Goal: Information Seeking & Learning: Learn about a topic

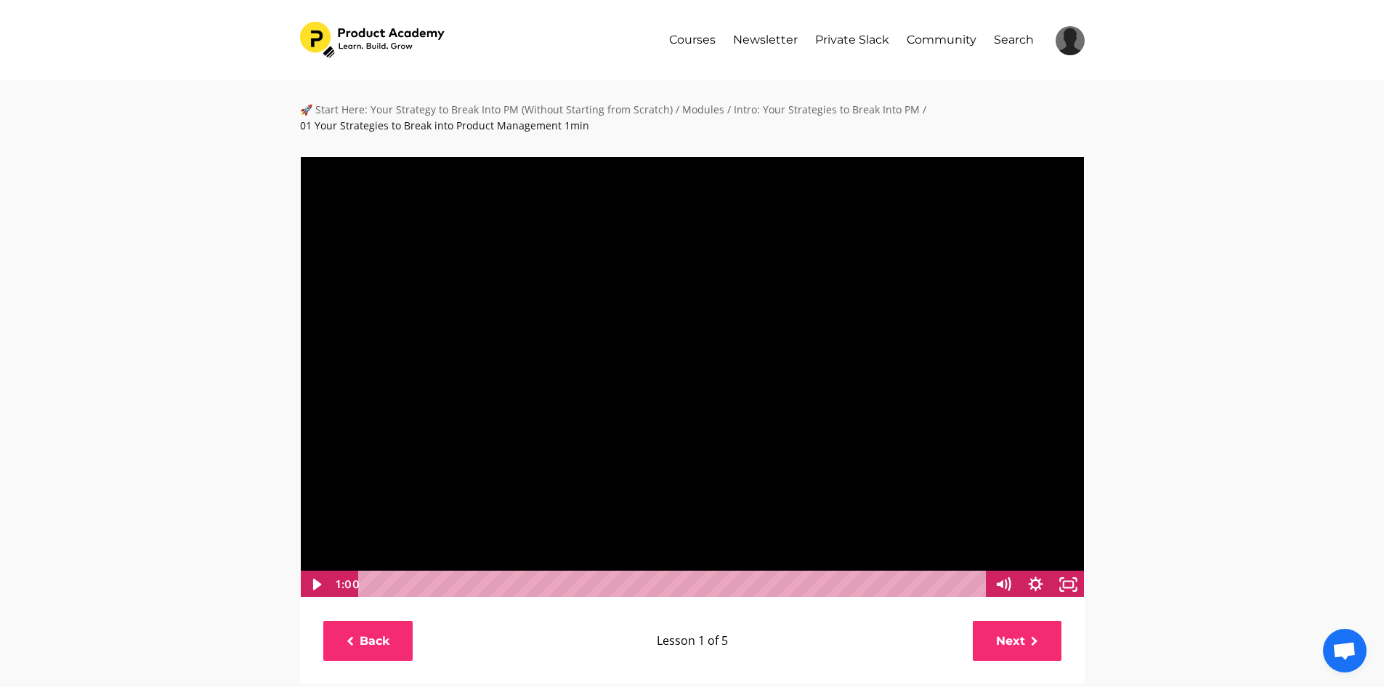
click at [448, 448] on div at bounding box center [692, 376] width 786 height 443
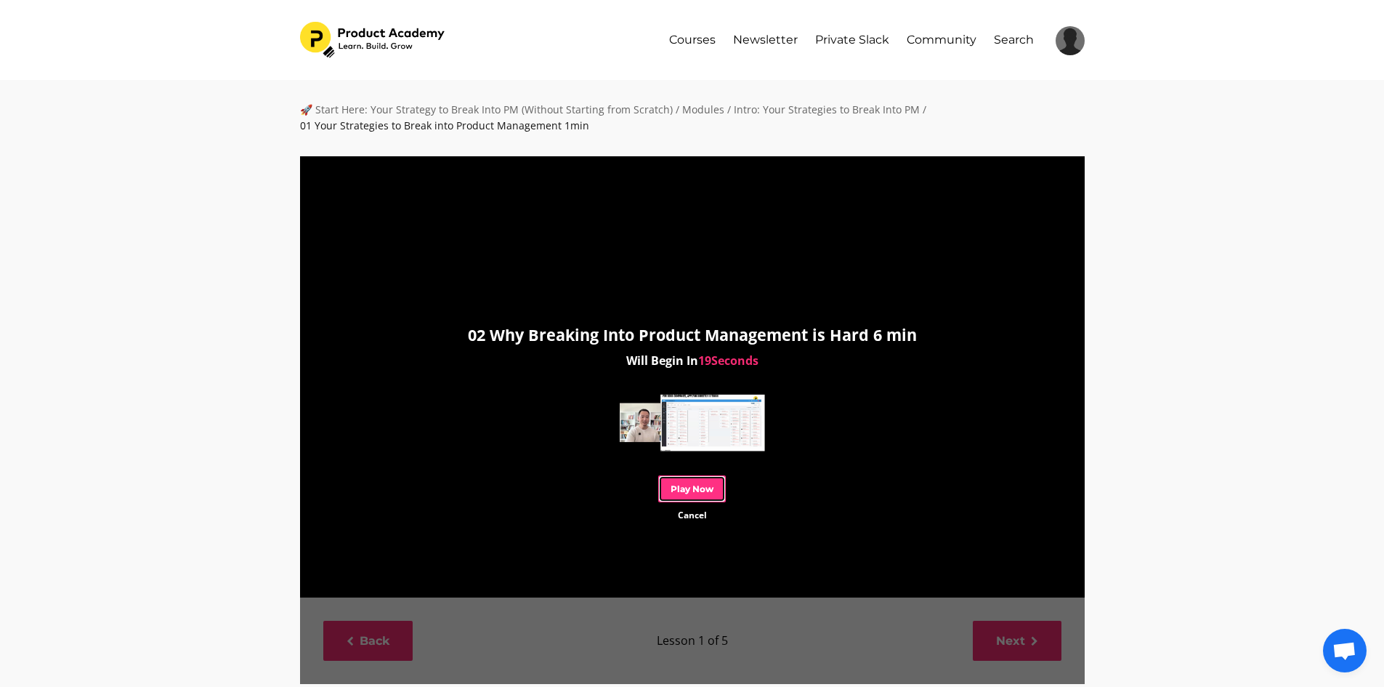
click at [708, 496] on link "Play Now" at bounding box center [692, 488] width 68 height 27
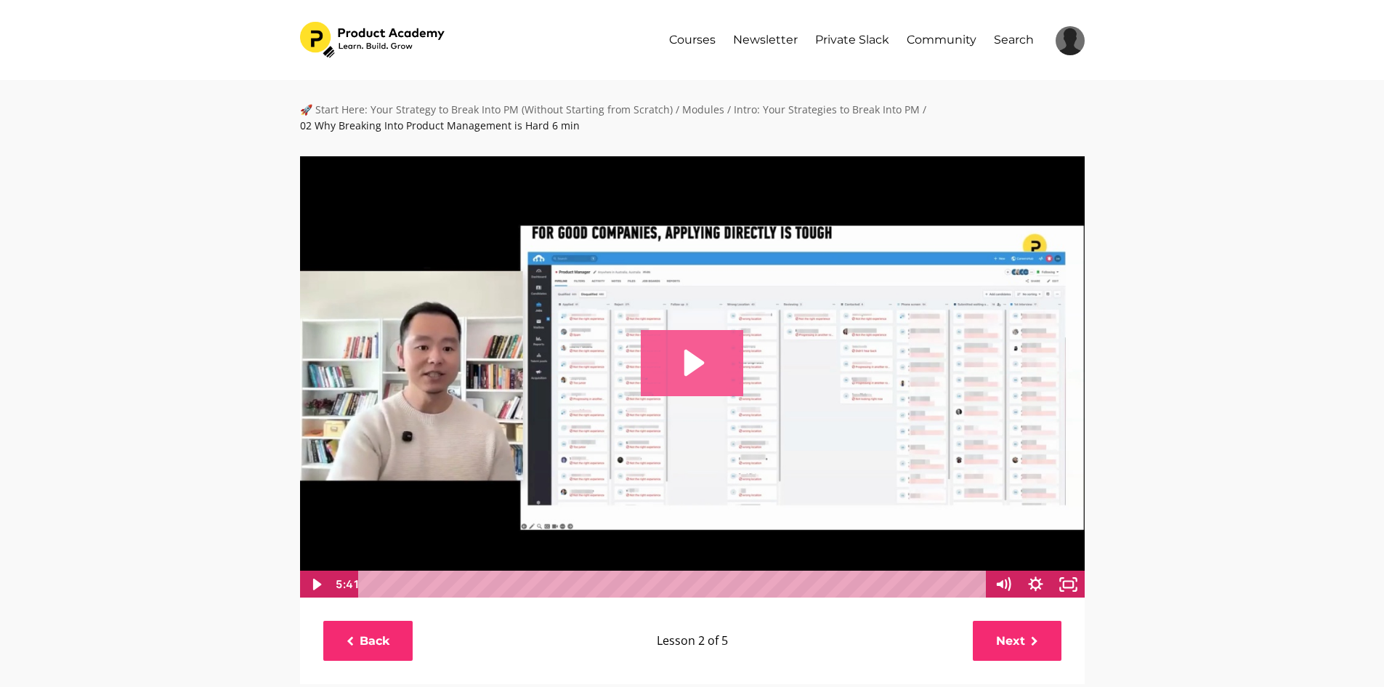
click at [716, 367] on icon "Play Video: file-uploads/sites/127338/video/0e1a6ad-216-aca-cb83-4a5c645dc6e_02…" at bounding box center [692, 362] width 102 height 65
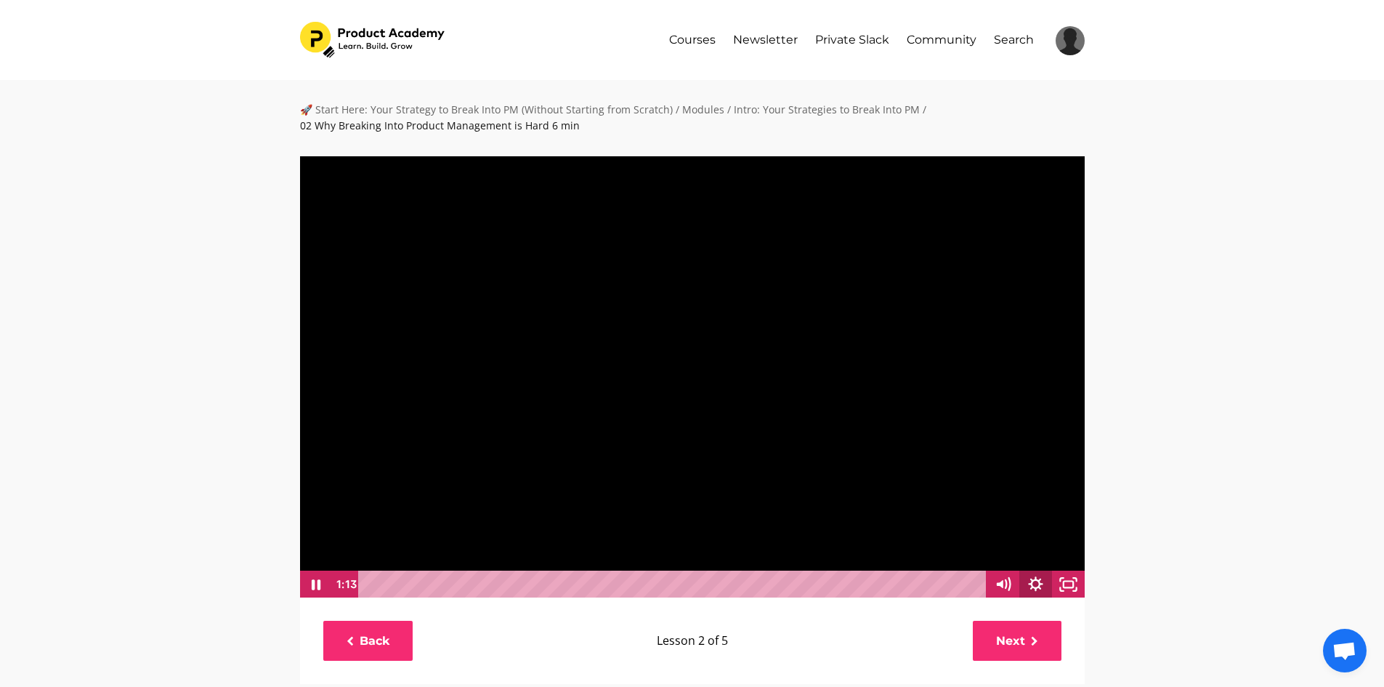
click at [1038, 588] on icon "Show settings menu" at bounding box center [1035, 584] width 33 height 28
click at [1042, 533] on span "1x" at bounding box center [1056, 529] width 41 height 28
click at [1050, 443] on label "1.25x" at bounding box center [1036, 446] width 98 height 28
click at [987, 432] on input "1.25x" at bounding box center [987, 432] width 1 height 1
radio input "true"
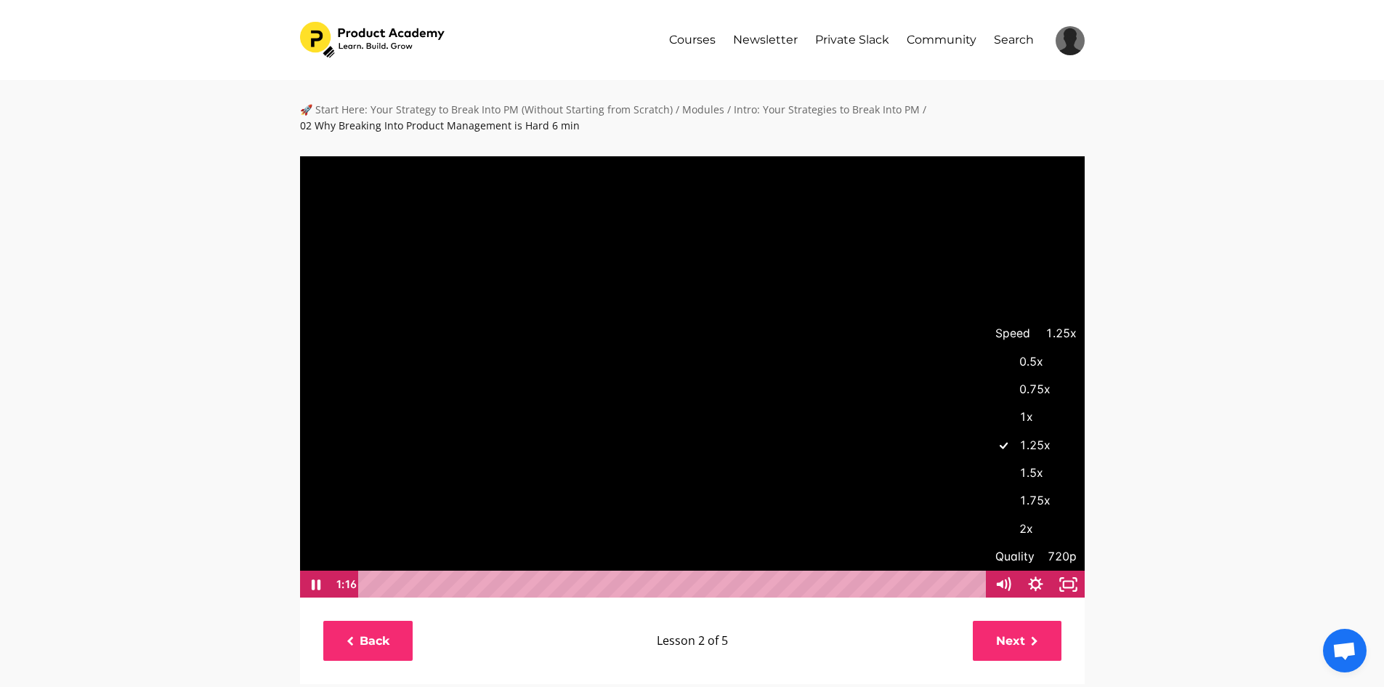
click at [1138, 463] on div "🚀 Start Here: Your Strategy to Break Into PM (Without Starting from Scratch) / …" at bounding box center [692, 632] width 1384 height 1104
click at [872, 376] on div at bounding box center [692, 376] width 786 height 443
click at [850, 375] on div at bounding box center [692, 376] width 786 height 443
click at [792, 360] on div at bounding box center [692, 376] width 786 height 443
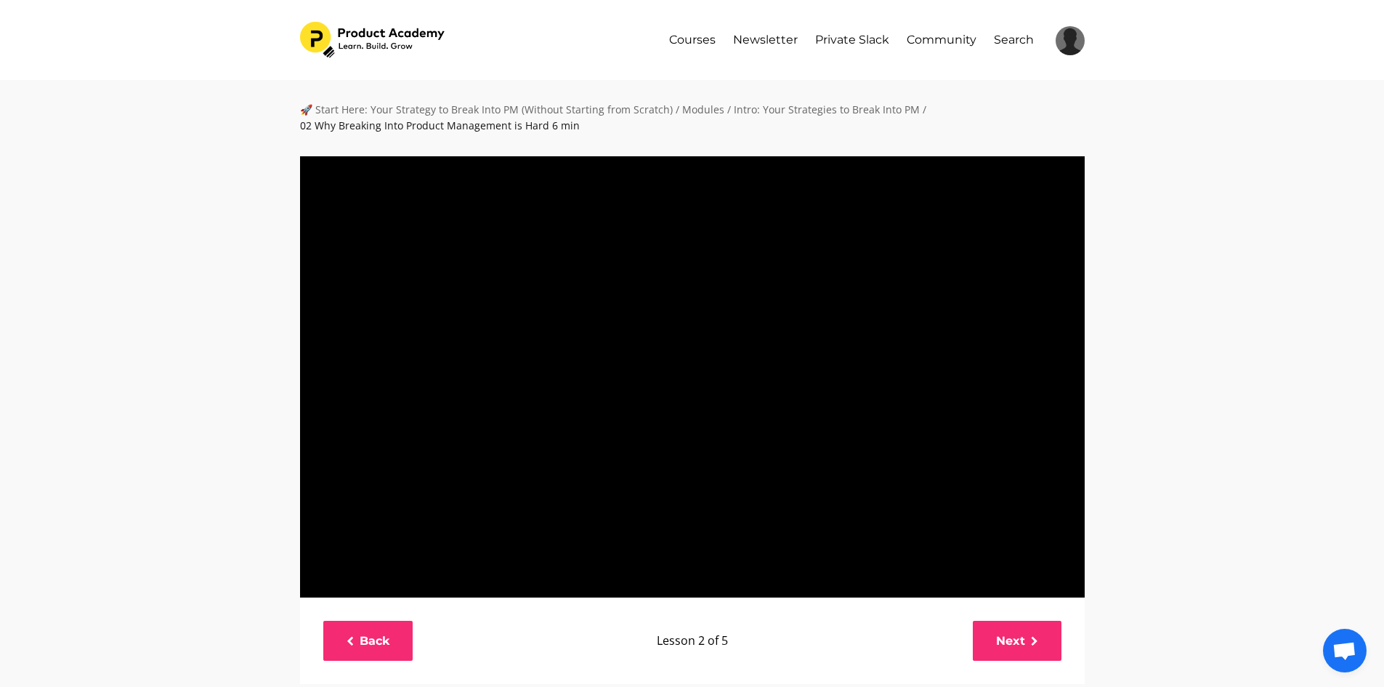
click at [792, 360] on div at bounding box center [692, 376] width 786 height 443
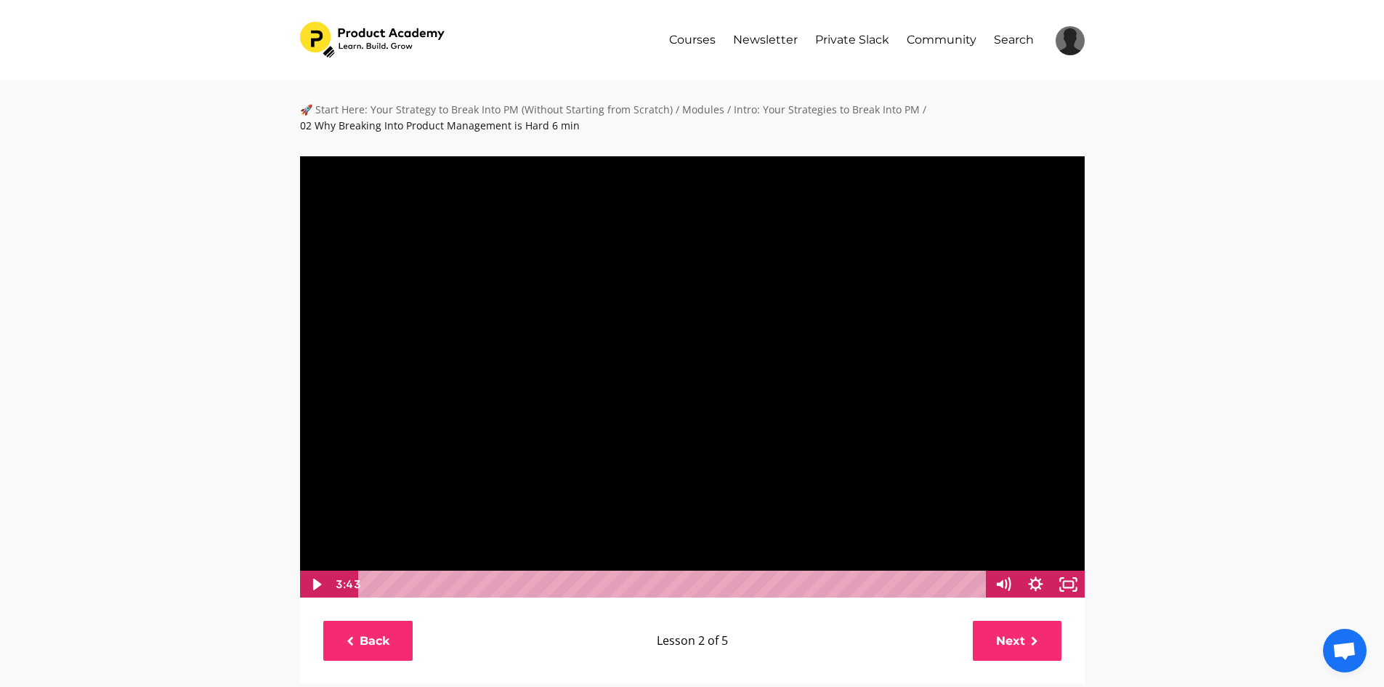
click at [378, 302] on div at bounding box center [692, 376] width 786 height 443
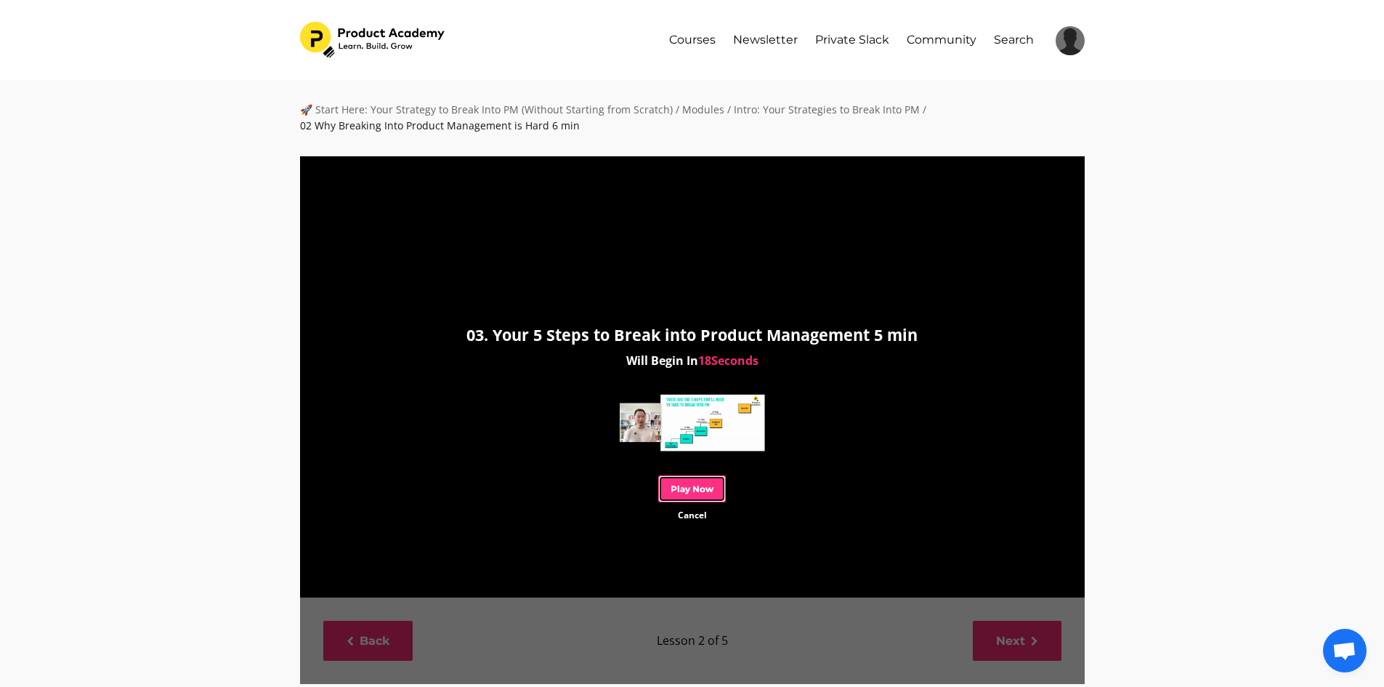
click at [689, 492] on link "Play Now" at bounding box center [692, 488] width 68 height 27
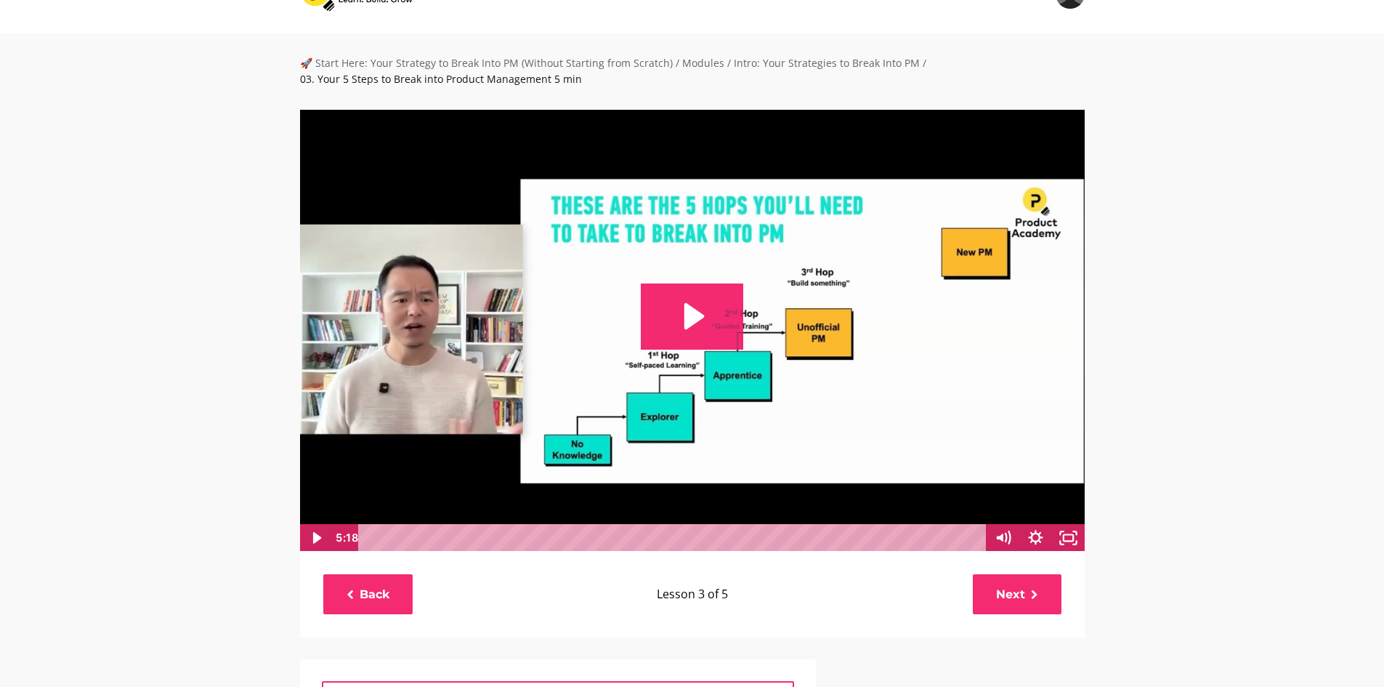
scroll to position [73, 0]
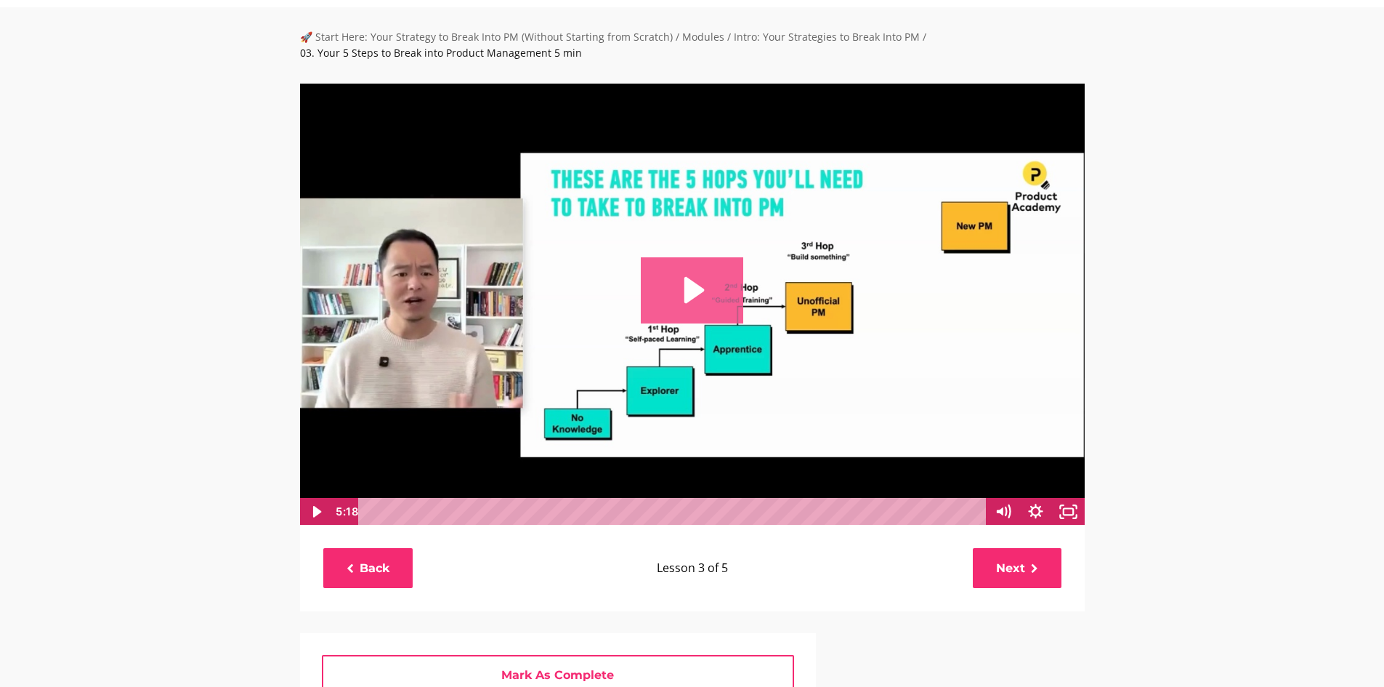
click at [691, 316] on icon "Play Video: file-uploads/sites/127338/video/7a618c-052c-3ec-7fde-b78031abcf8b_0…" at bounding box center [692, 289] width 102 height 65
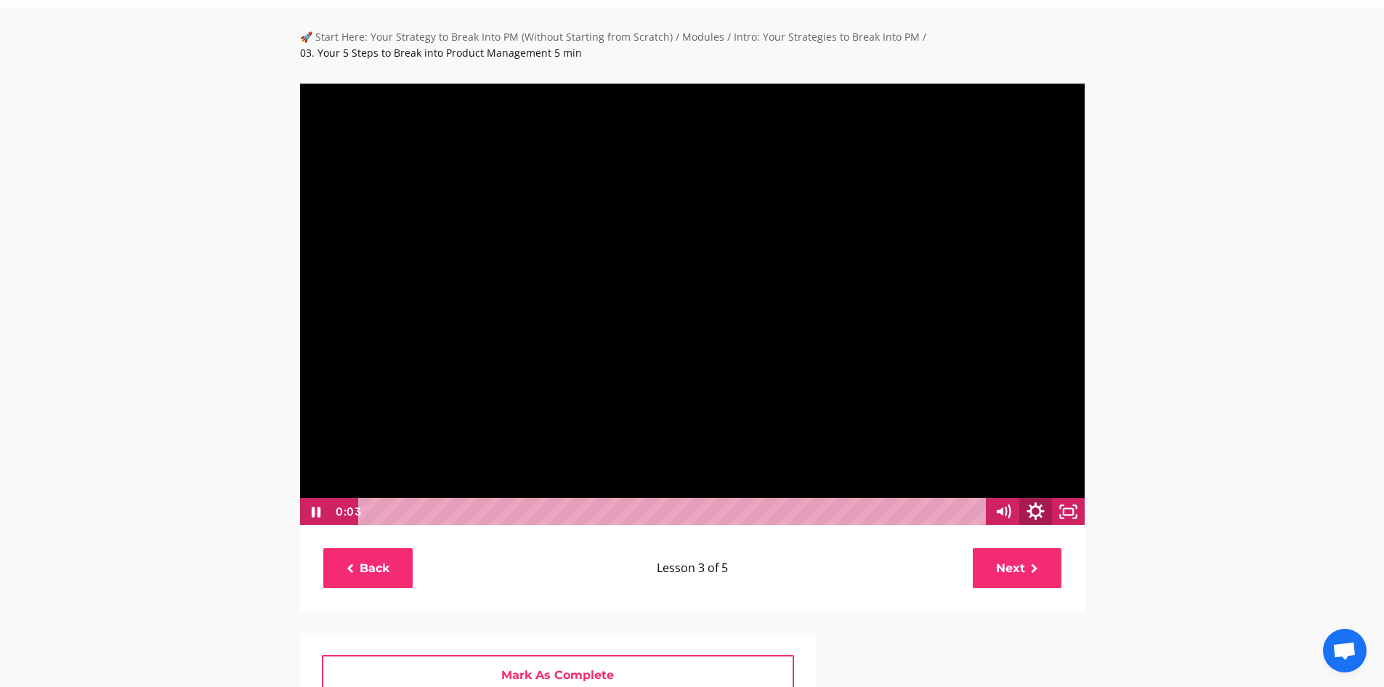
click at [1029, 522] on icon "Show settings menu" at bounding box center [1035, 511] width 39 height 33
click at [1040, 461] on span "1x" at bounding box center [1056, 456] width 41 height 28
click at [1044, 379] on label "1.25x" at bounding box center [1036, 373] width 98 height 28
click at [987, 360] on input "1.25x" at bounding box center [987, 359] width 1 height 1
radio input "true"
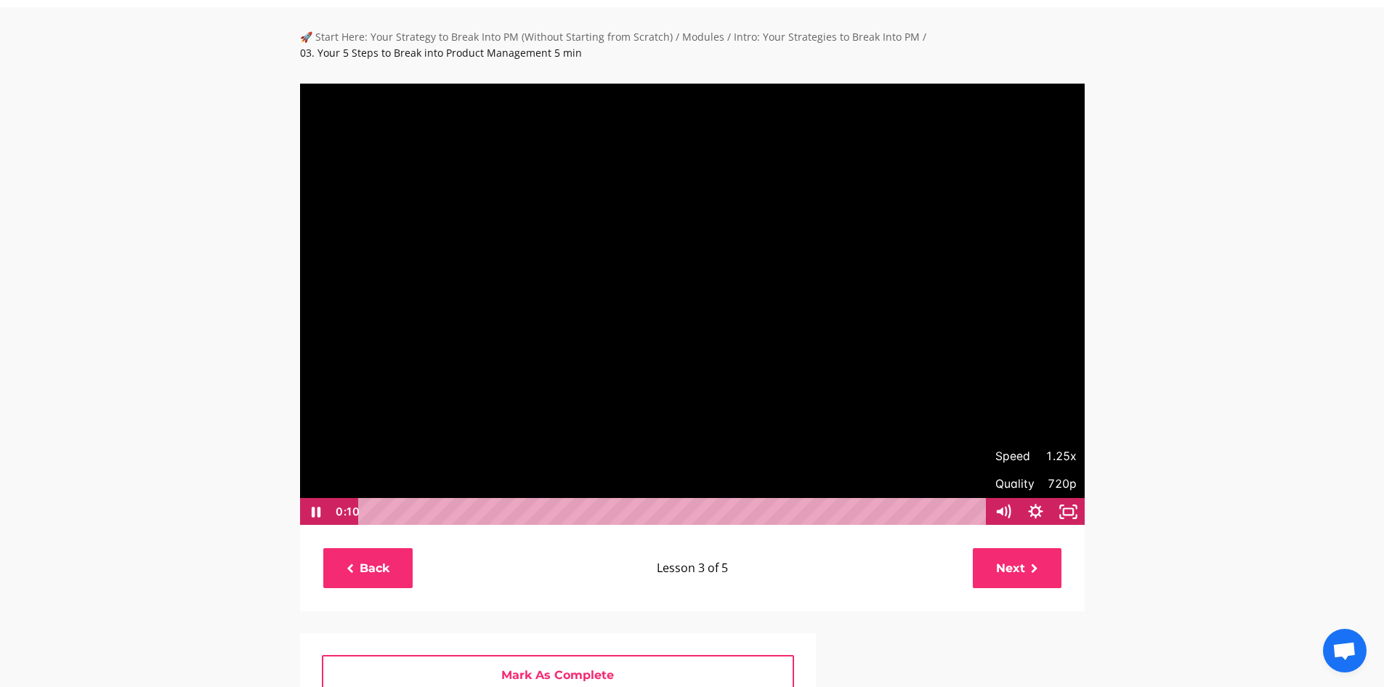
click at [1221, 281] on div "🚀 Start Here: Your Strategy to Break Into PM (Without Starting from Scratch) / …" at bounding box center [692, 559] width 1384 height 1104
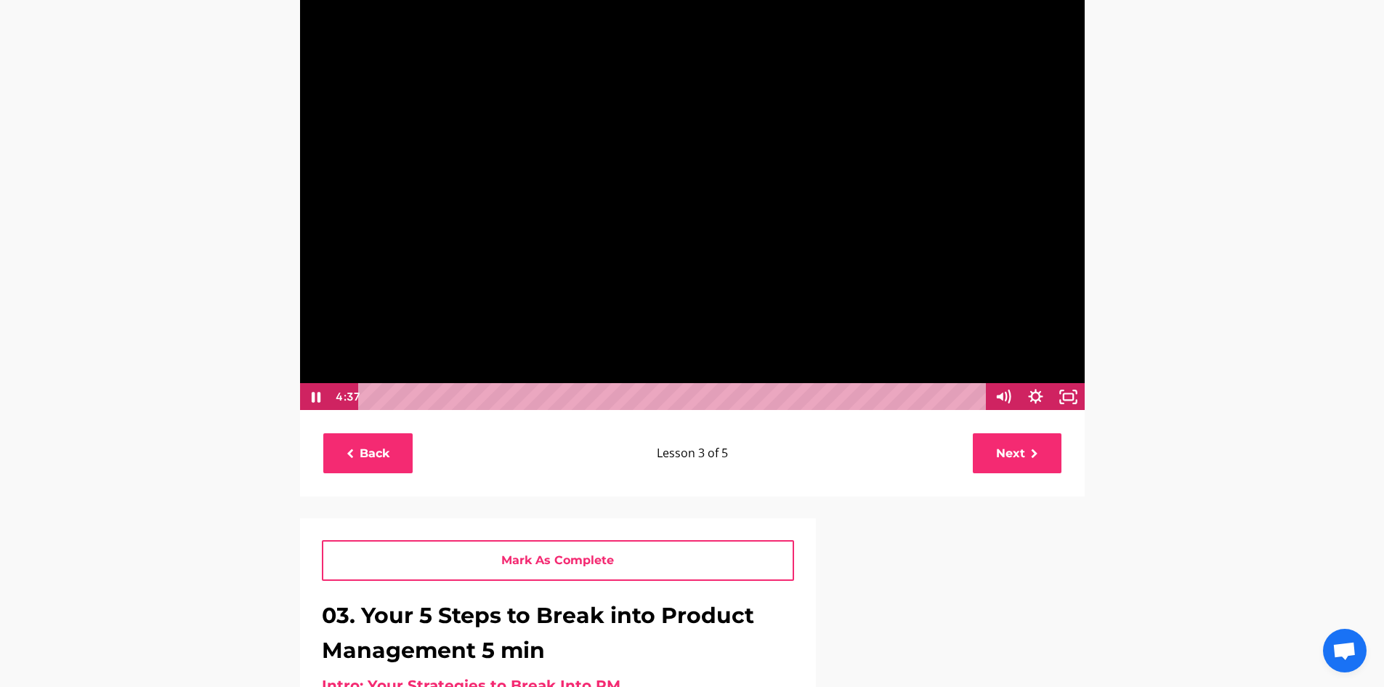
scroll to position [42, 0]
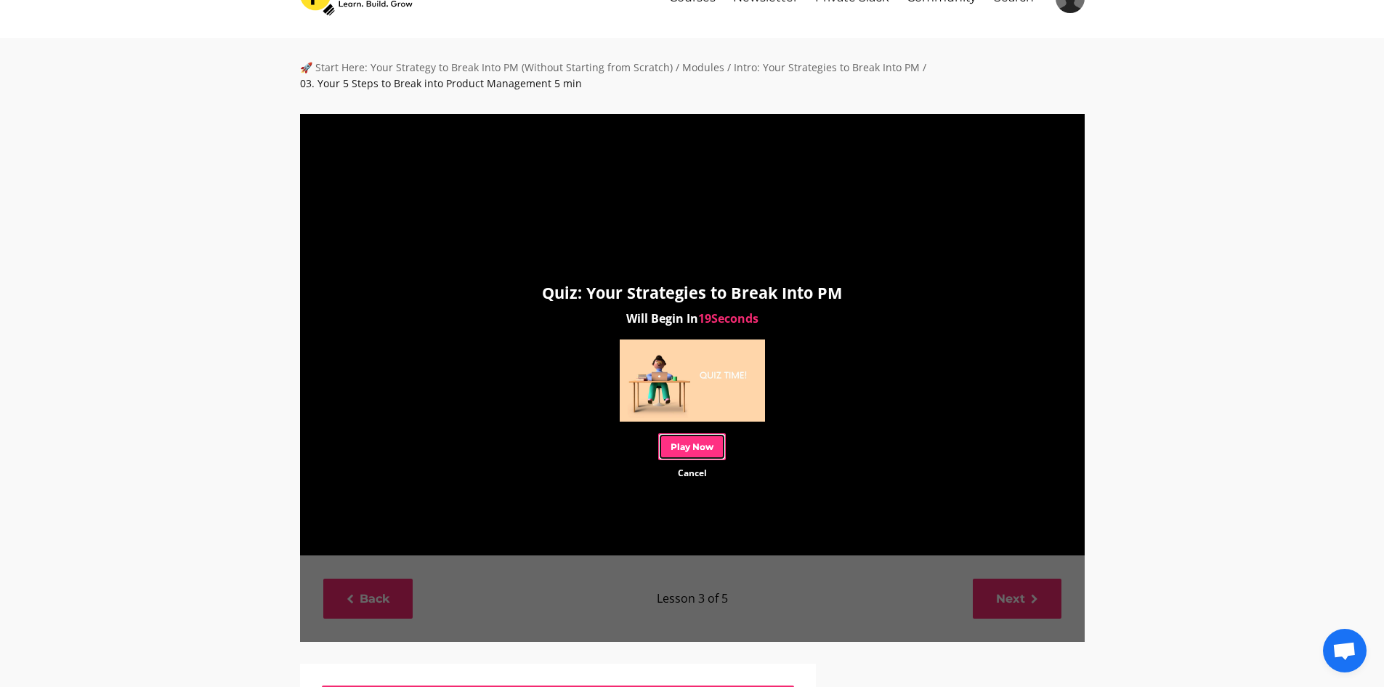
click at [699, 456] on link "Play Now" at bounding box center [692, 446] width 68 height 27
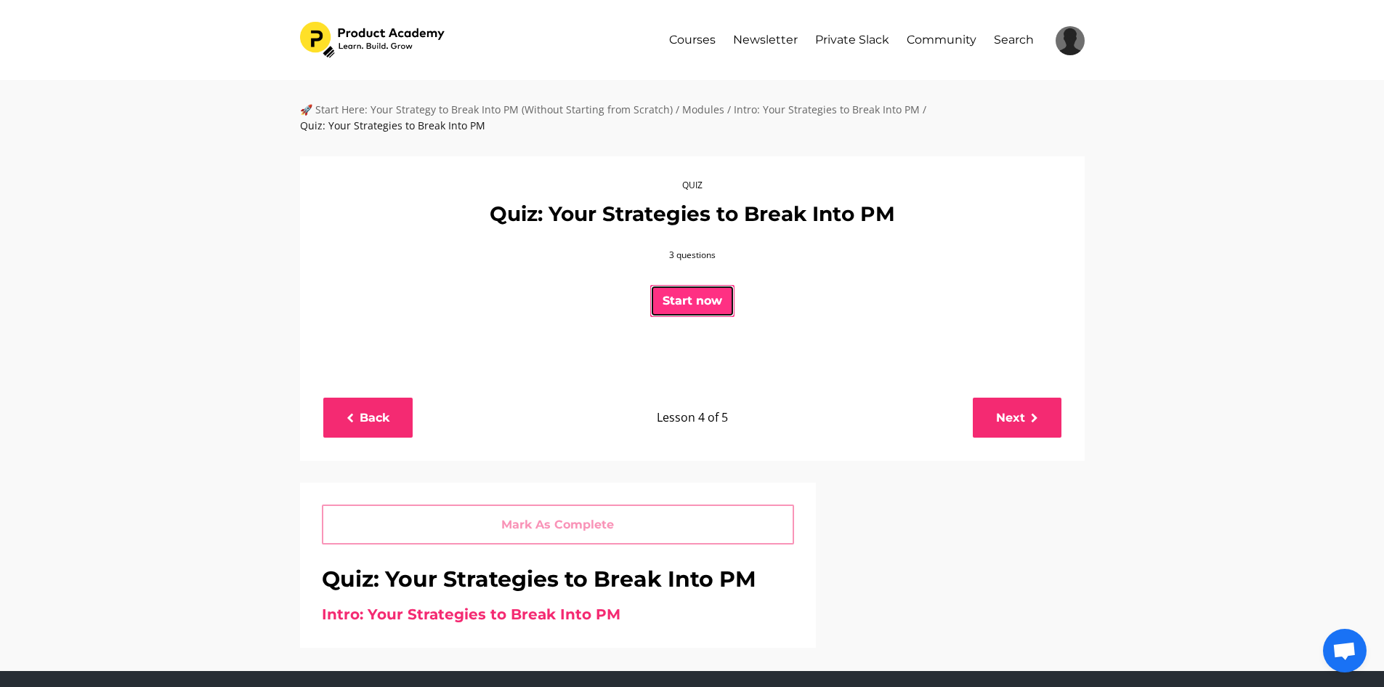
click at [718, 309] on button "Start now" at bounding box center [692, 301] width 84 height 32
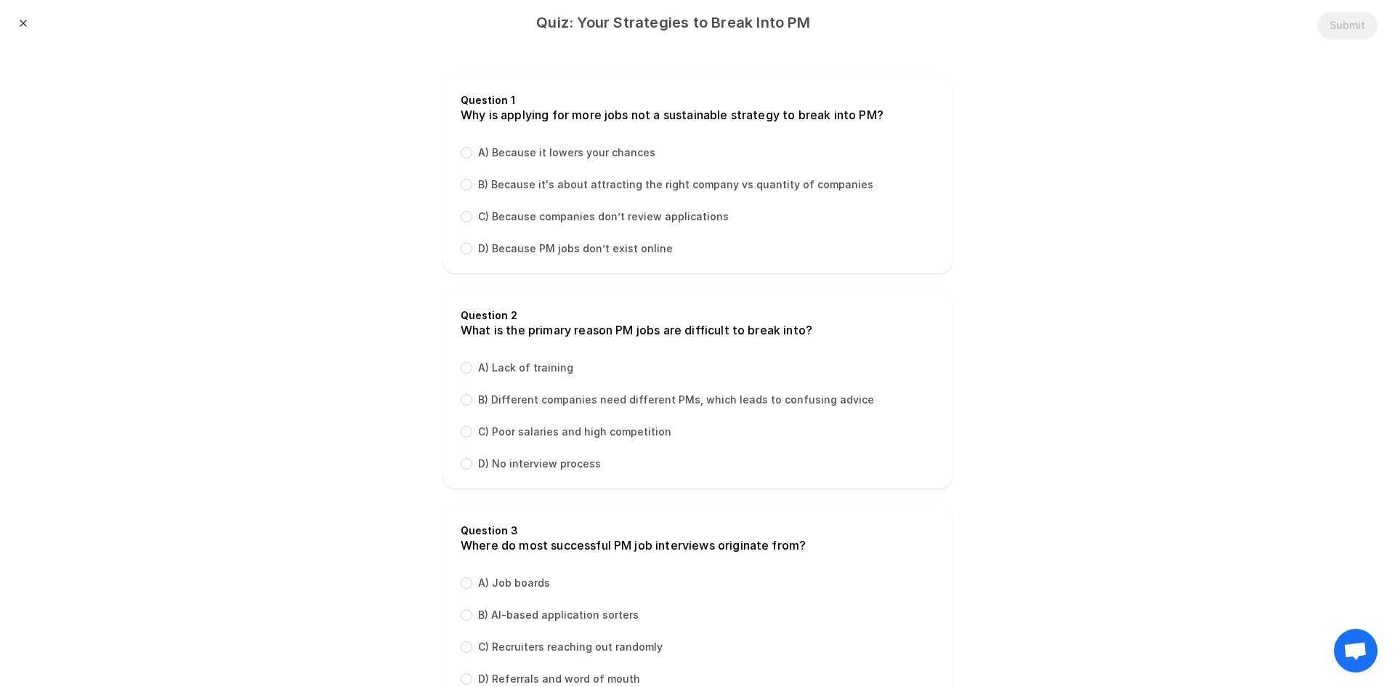
click at [502, 190] on label "B) Because it's about attracting the right company vs quantity of companies" at bounding box center [675, 184] width 395 height 15
click at [472, 190] on input "B) Because it's about attracting the right company vs quantity of companies" at bounding box center [467, 185] width 12 height 12
radio input "true"
click at [485, 221] on label "C) Because companies don’t review applications" at bounding box center [603, 216] width 251 height 15
click at [472, 221] on input "C) Because companies don’t review applications" at bounding box center [467, 217] width 12 height 12
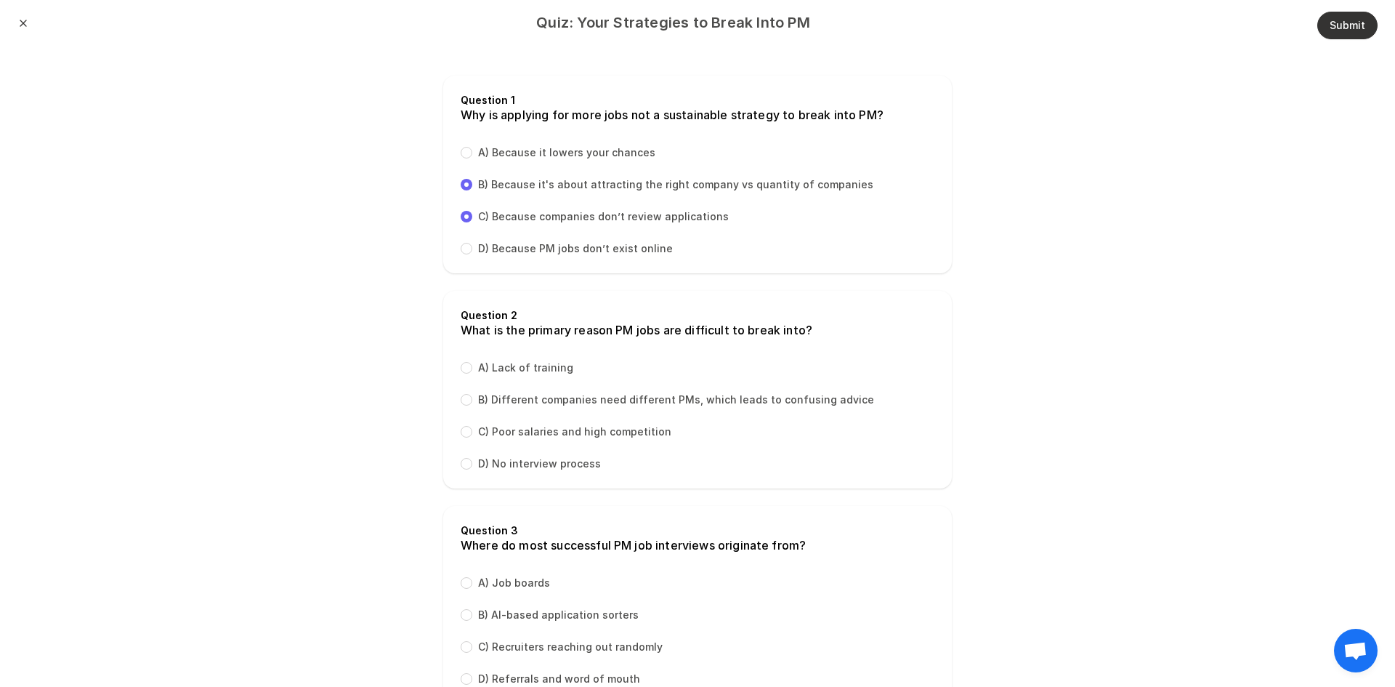
radio input "true"
click at [496, 183] on label "B) Because it's about attracting the right company vs quantity of companies" at bounding box center [675, 184] width 395 height 15
click at [472, 183] on input "B) Because it's about attracting the right company vs quantity of companies" at bounding box center [467, 185] width 12 height 12
radio input "true"
radio input "false"
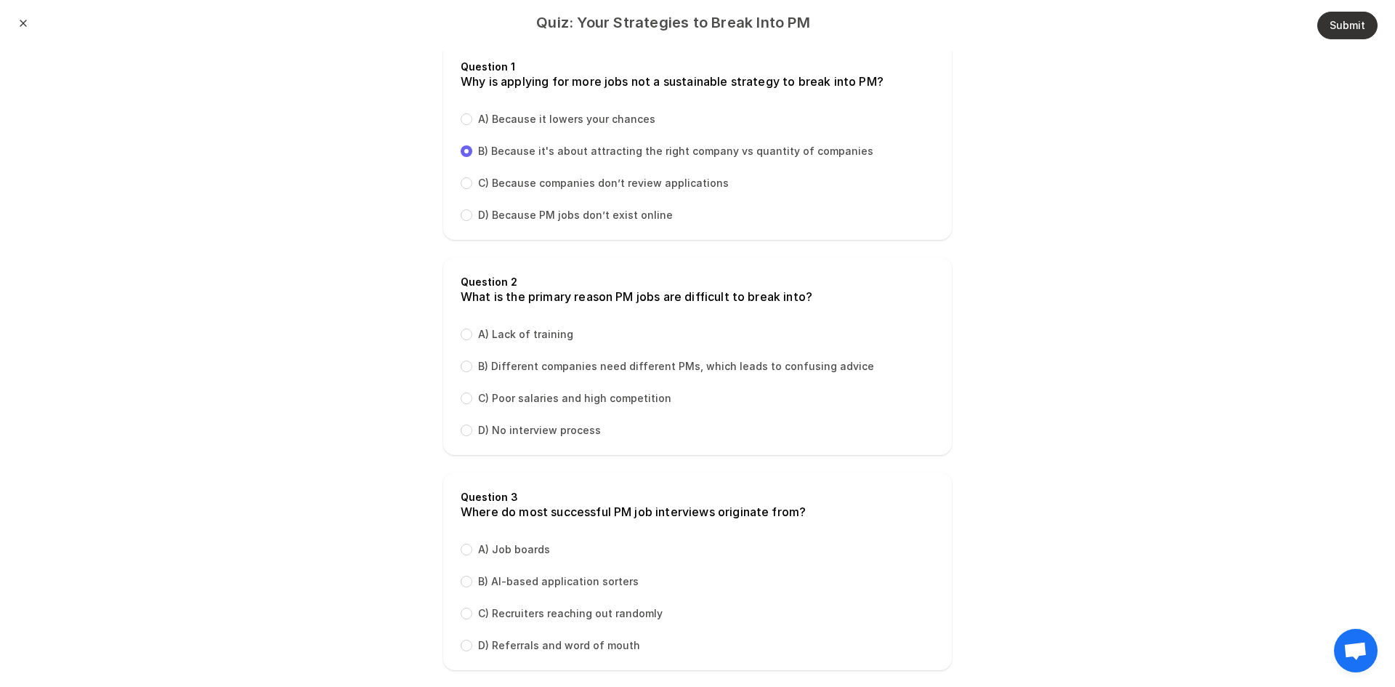
scroll to position [52, 0]
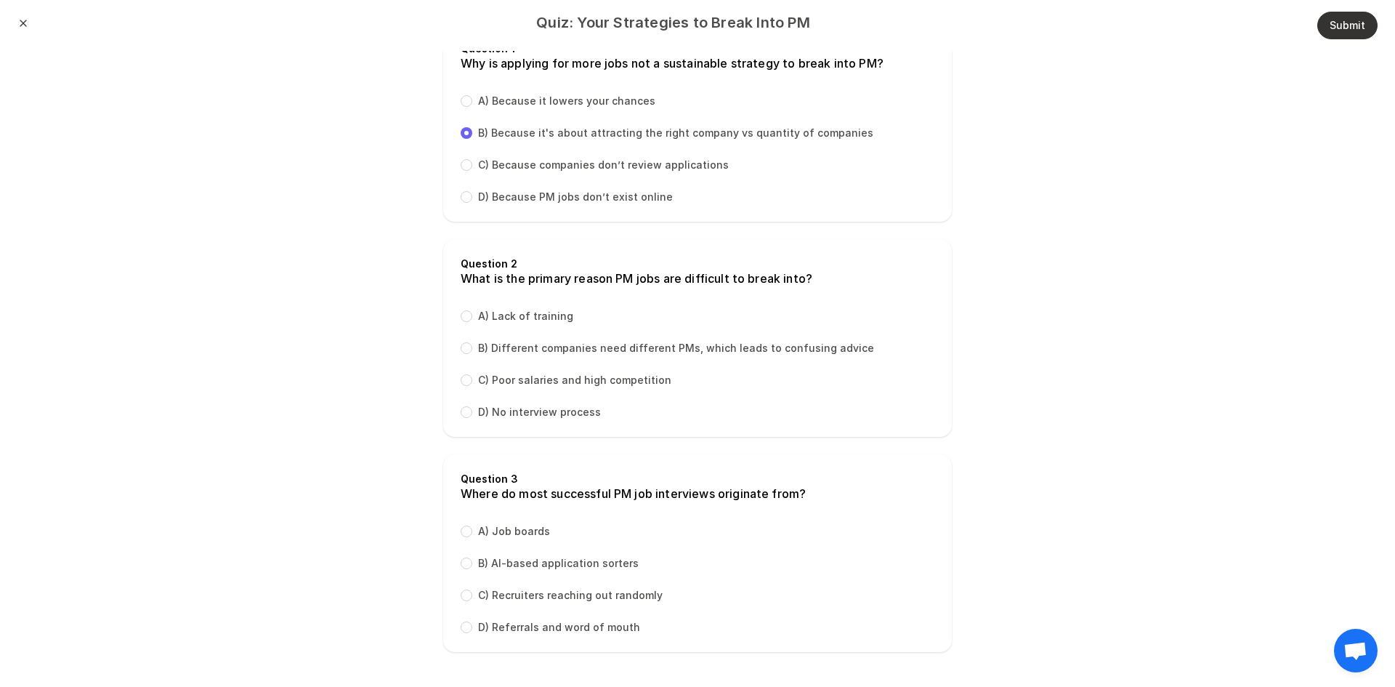
click at [525, 344] on label "B) Different companies need different PMs, which leads to confusing advice" at bounding box center [676, 348] width 396 height 15
click at [472, 344] on input "B) Different companies need different PMs, which leads to confusing advice" at bounding box center [467, 348] width 12 height 12
radio input "true"
click at [529, 630] on label "D) Referrals and word of mouth" at bounding box center [559, 627] width 162 height 15
click at [472, 630] on input "D) Referrals and word of mouth" at bounding box center [467, 627] width 12 height 12
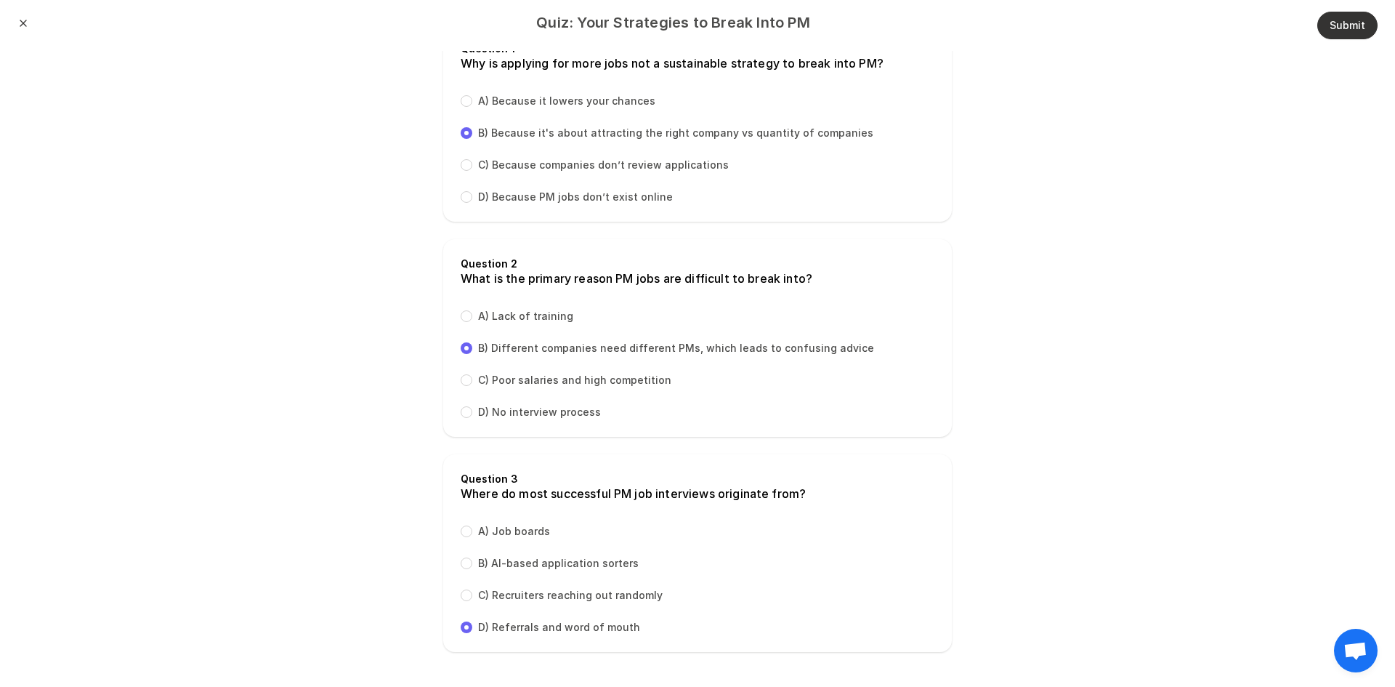
radio input "true"
click at [1338, 37] on button "Submit" at bounding box center [1347, 26] width 60 height 28
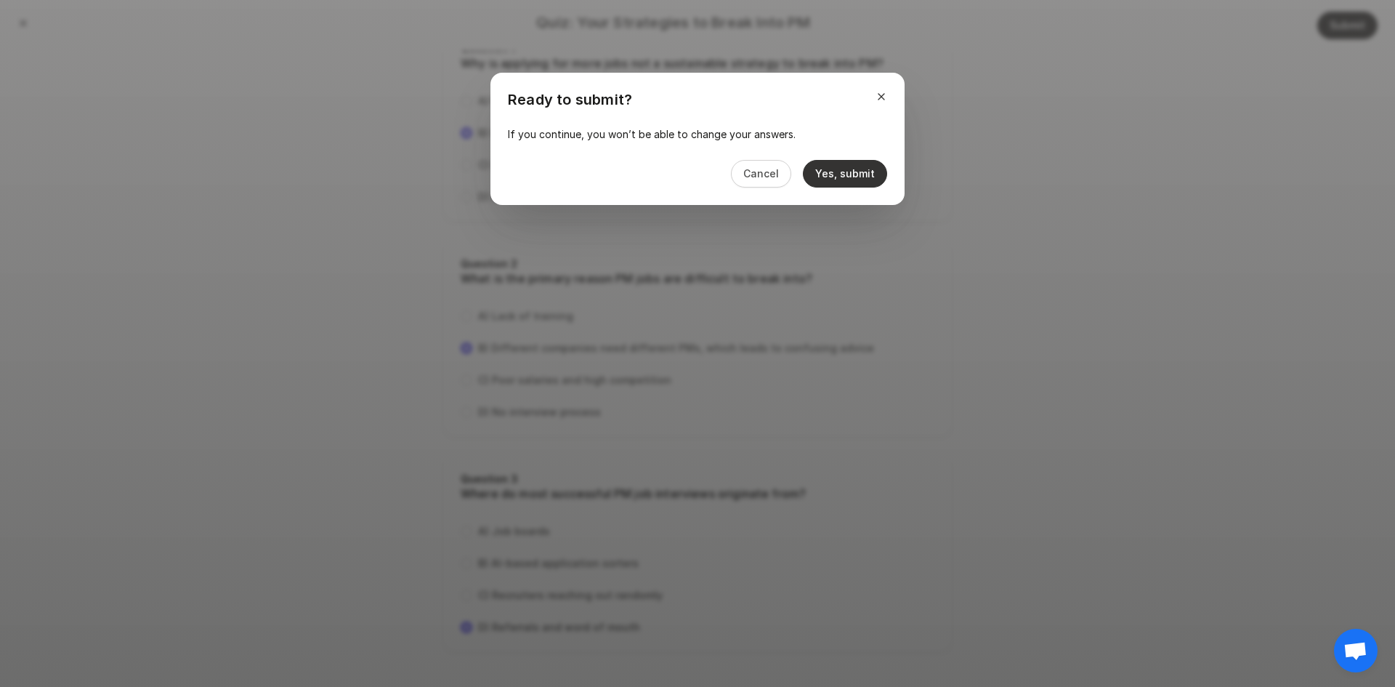
click at [834, 171] on button "Yes, submit" at bounding box center [845, 174] width 84 height 28
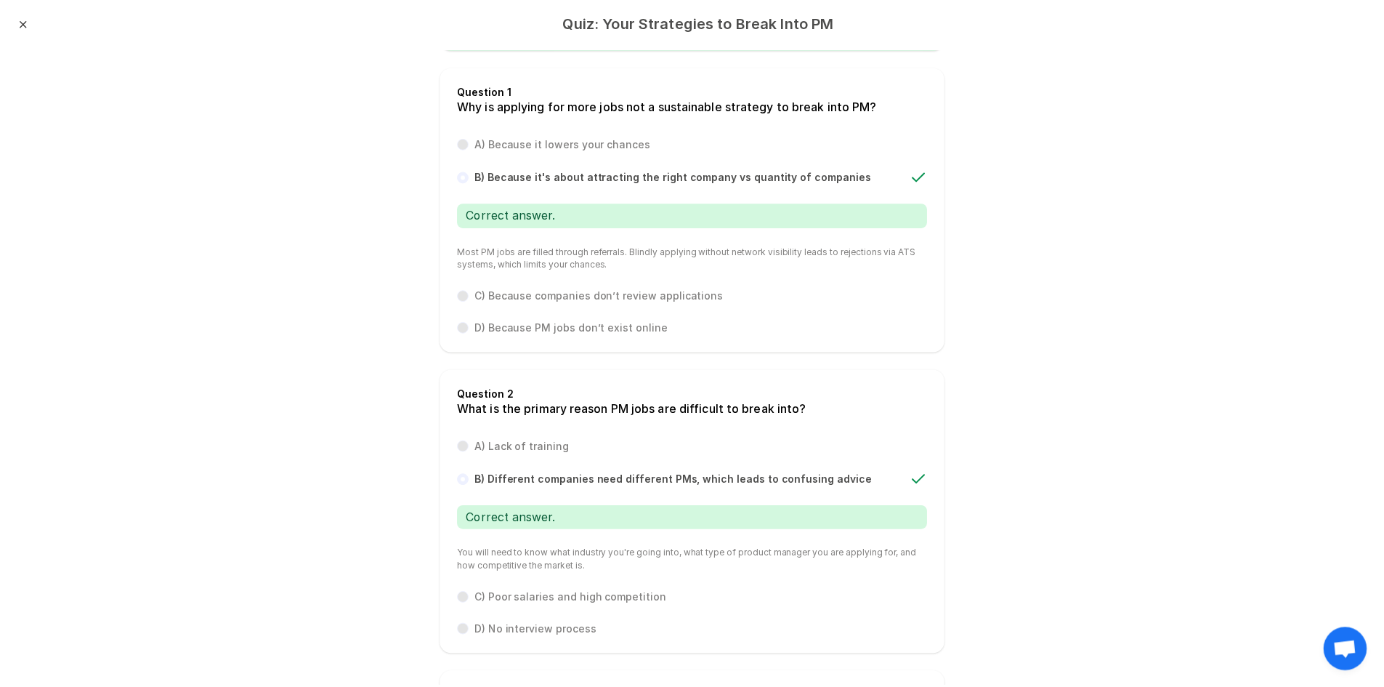
scroll to position [0, 0]
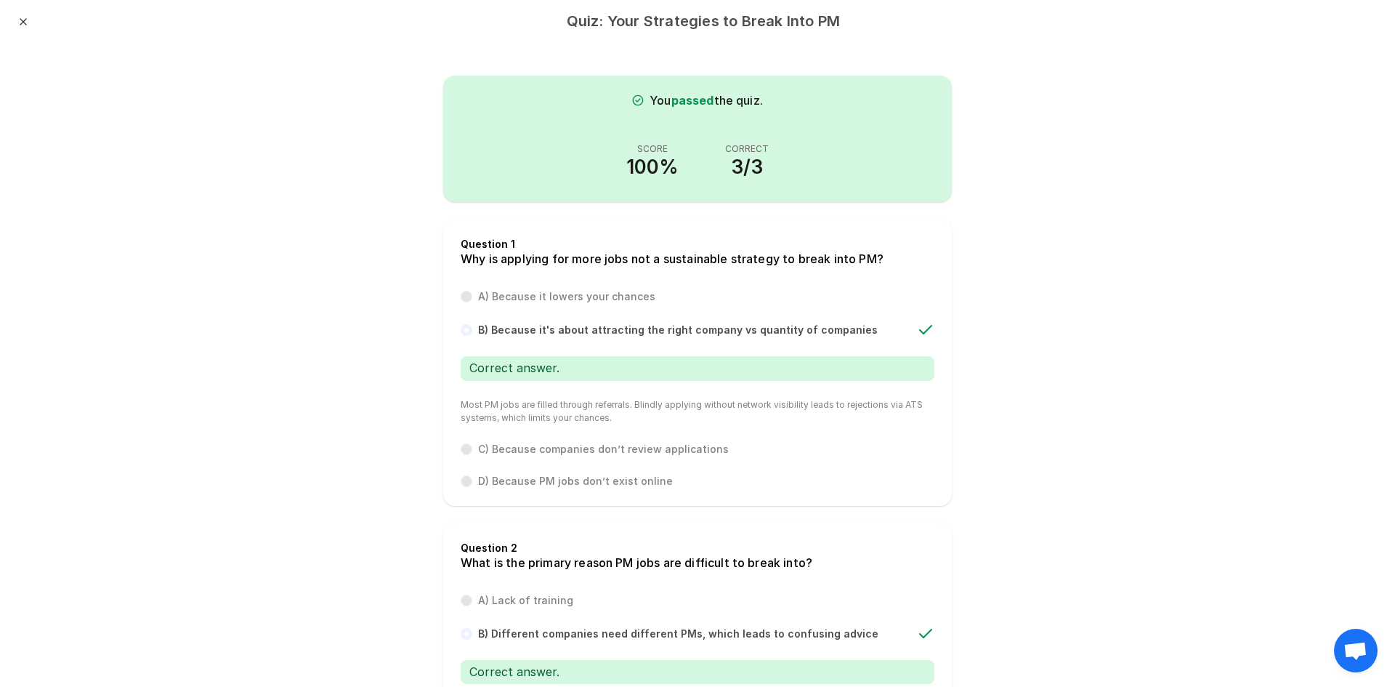
click at [640, 113] on div "You passed the quiz. Score 100% Correct 3/3" at bounding box center [697, 139] width 509 height 126
click at [702, 147] on div "Score 100% Correct 3/3" at bounding box center [698, 163] width 474 height 42
click at [825, 155] on div "Score 100% Correct 3/3" at bounding box center [698, 163] width 474 height 42
click at [24, 25] on button "Close" at bounding box center [23, 22] width 12 height 12
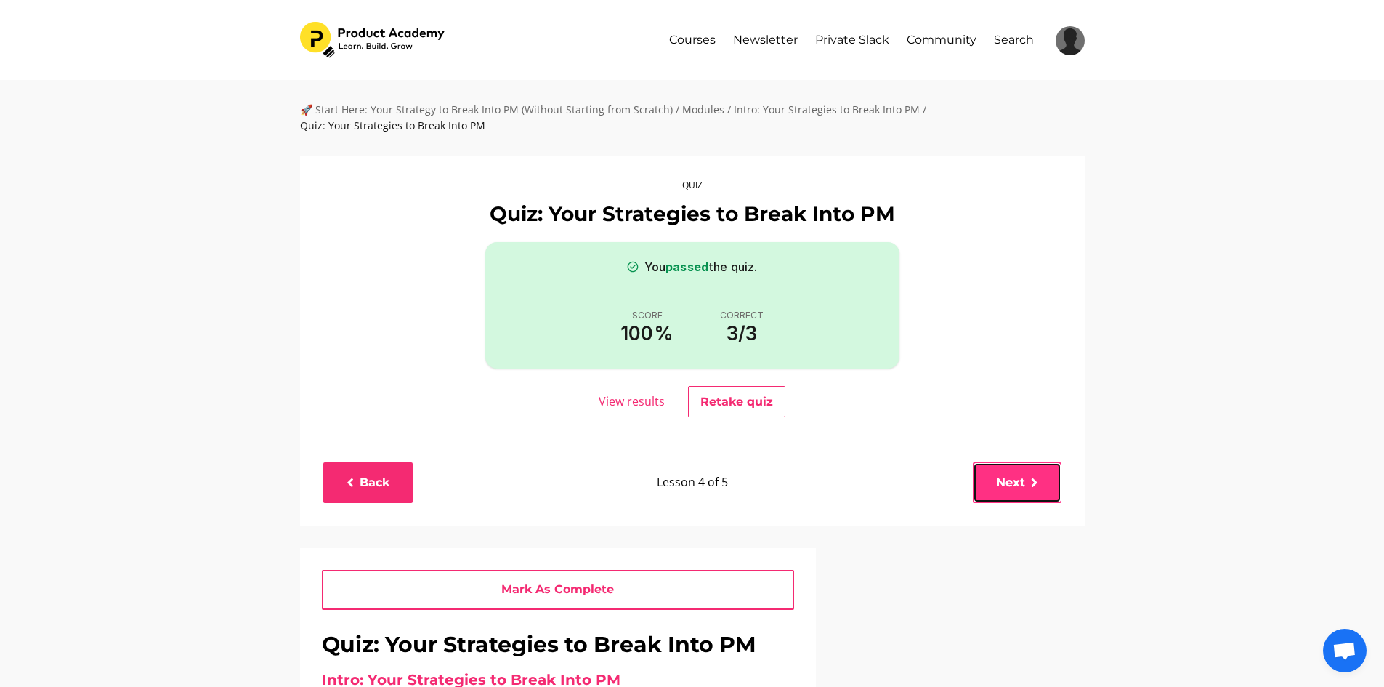
click at [1044, 482] on link "Next" at bounding box center [1017, 482] width 89 height 40
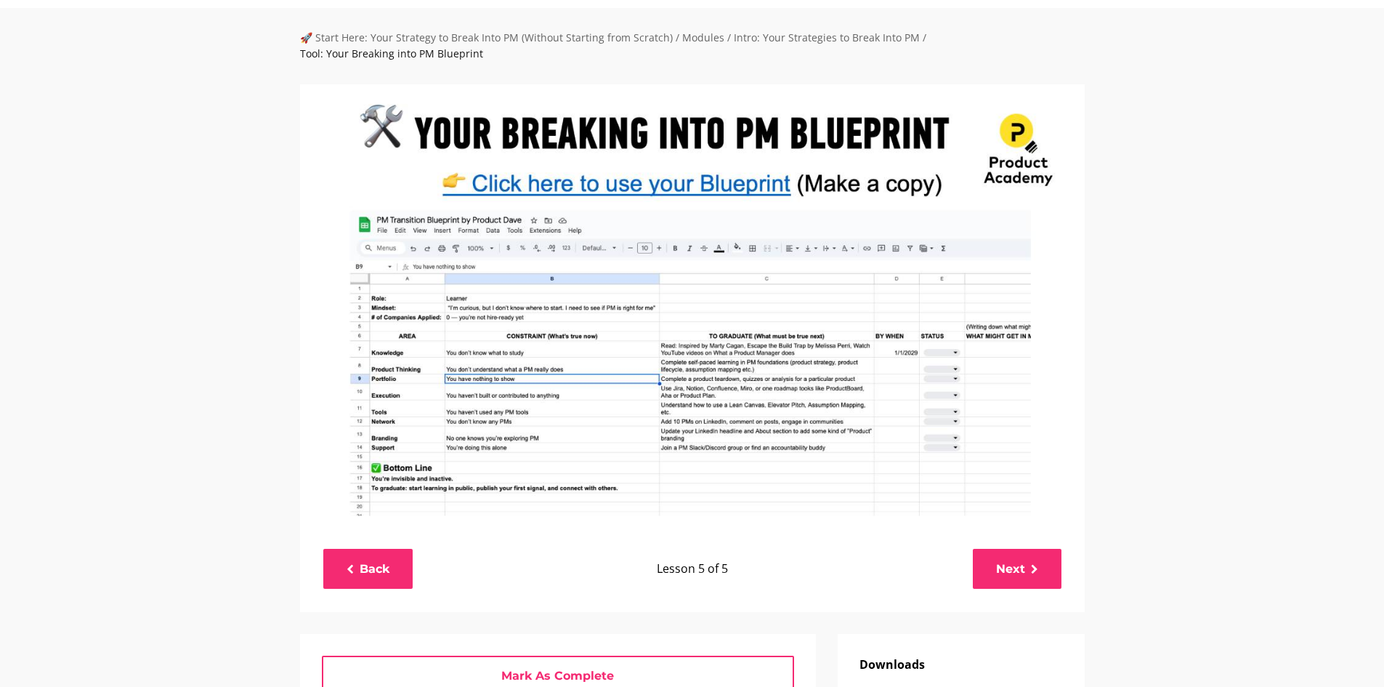
scroll to position [73, 0]
click at [700, 185] on img at bounding box center [692, 305] width 785 height 442
click at [705, 189] on img at bounding box center [692, 305] width 785 height 442
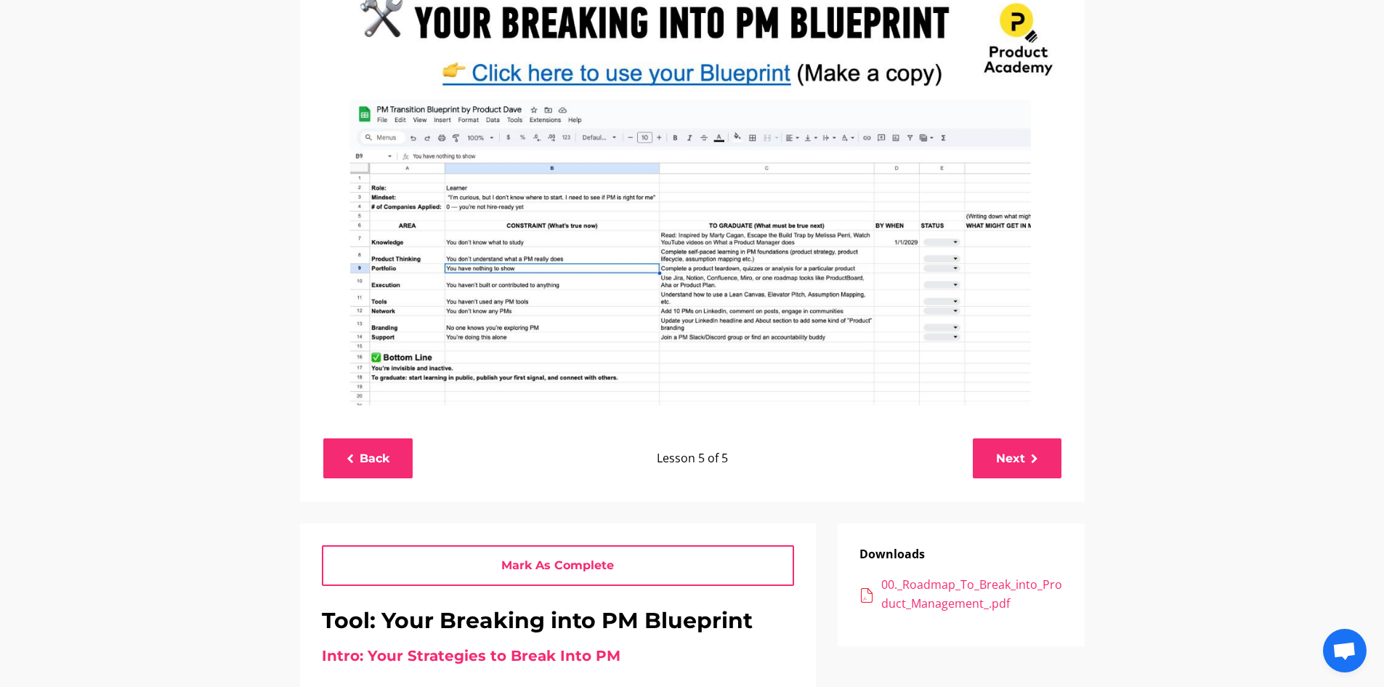
scroll to position [218, 0]
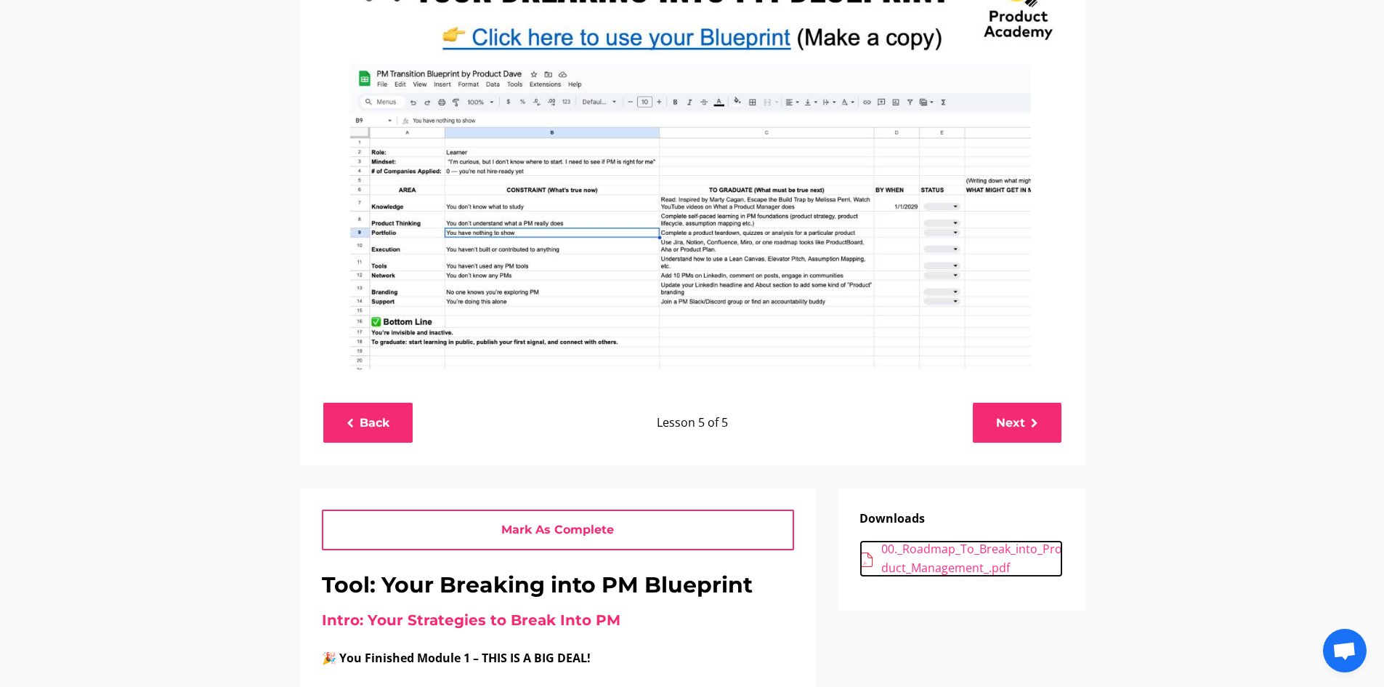
click at [966, 559] on div "00._Roadmap_To_Break_into_Product_Management_.pdf" at bounding box center [972, 558] width 182 height 37
click at [1000, 549] on div "00._Roadmap_To_Break_into_Product_Management_.pdf" at bounding box center [972, 558] width 182 height 37
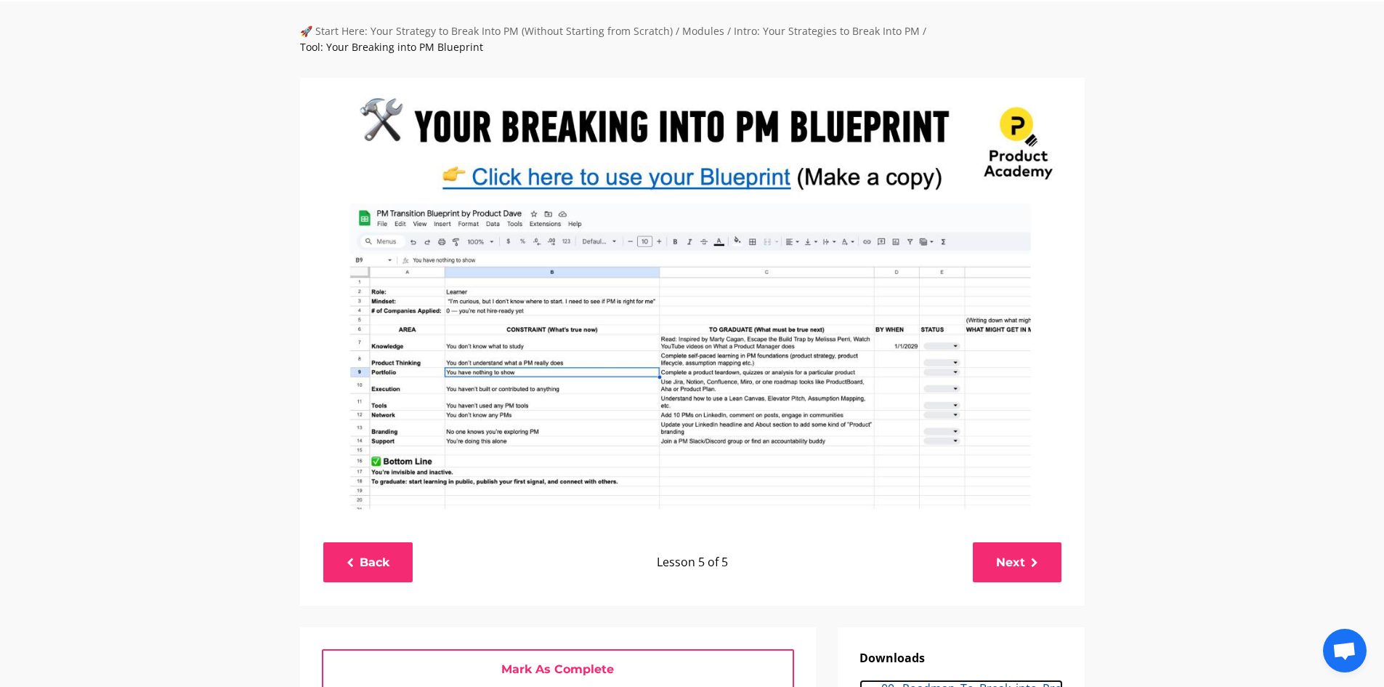
scroll to position [73, 0]
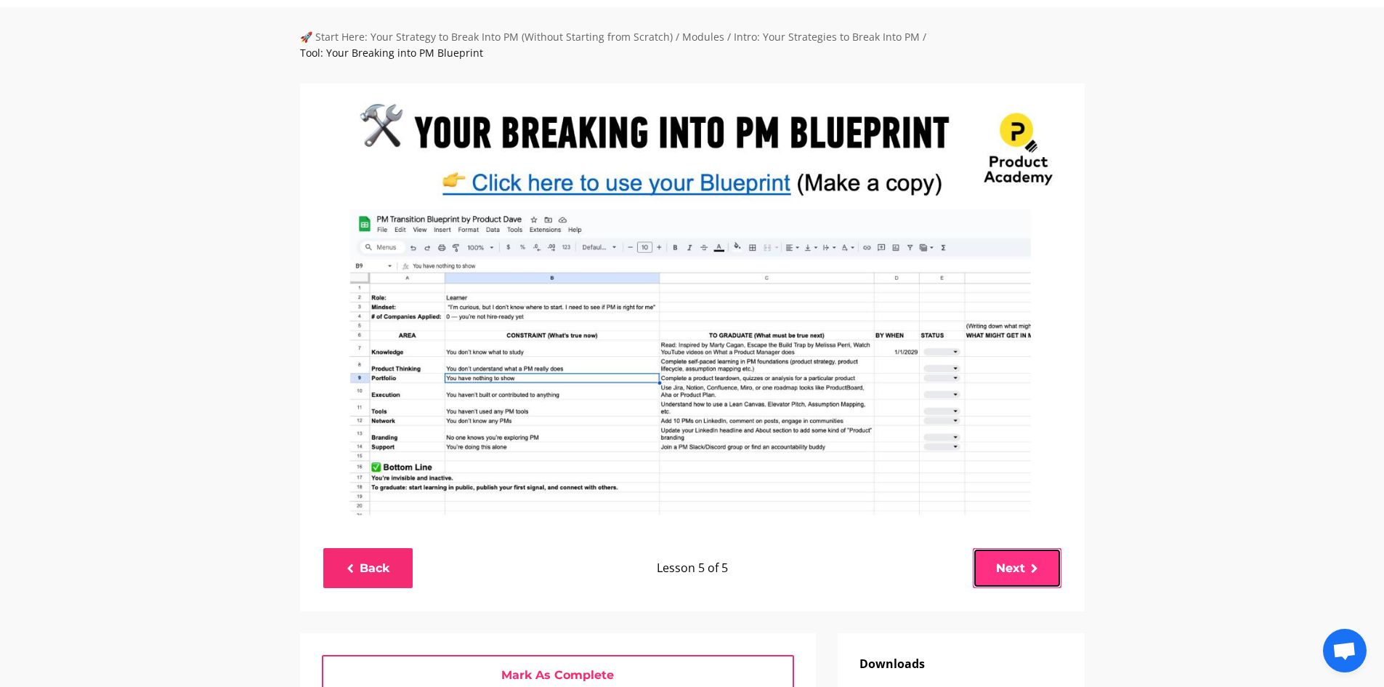
click at [1025, 567] on link "Next" at bounding box center [1017, 568] width 89 height 40
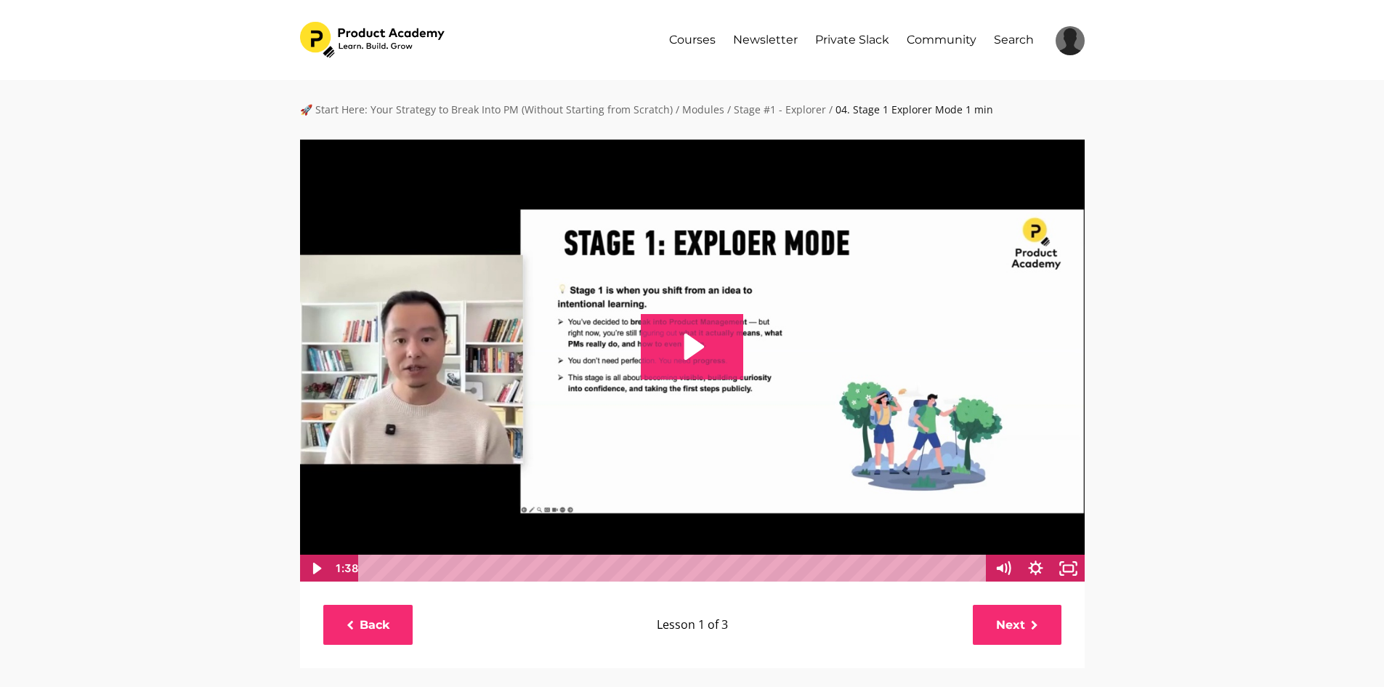
click at [793, 327] on img at bounding box center [692, 360] width 786 height 443
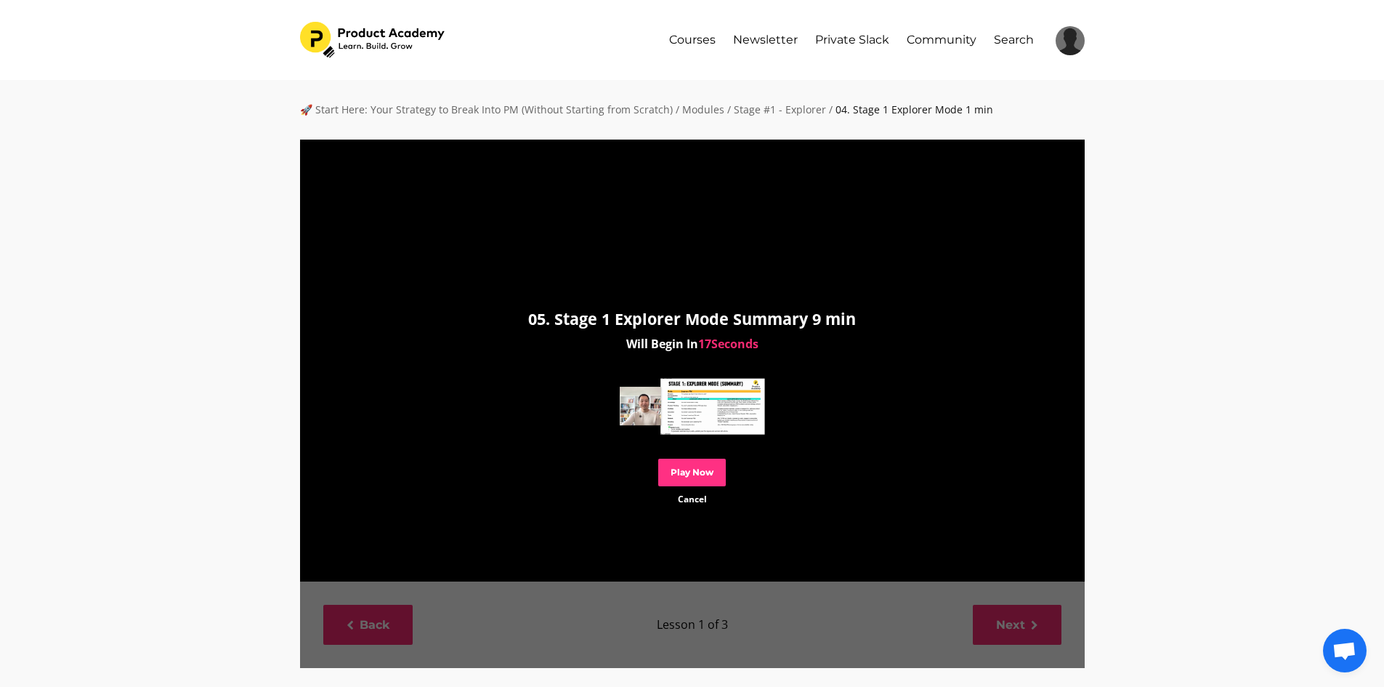
click at [684, 479] on link "Play Now" at bounding box center [692, 471] width 68 height 27
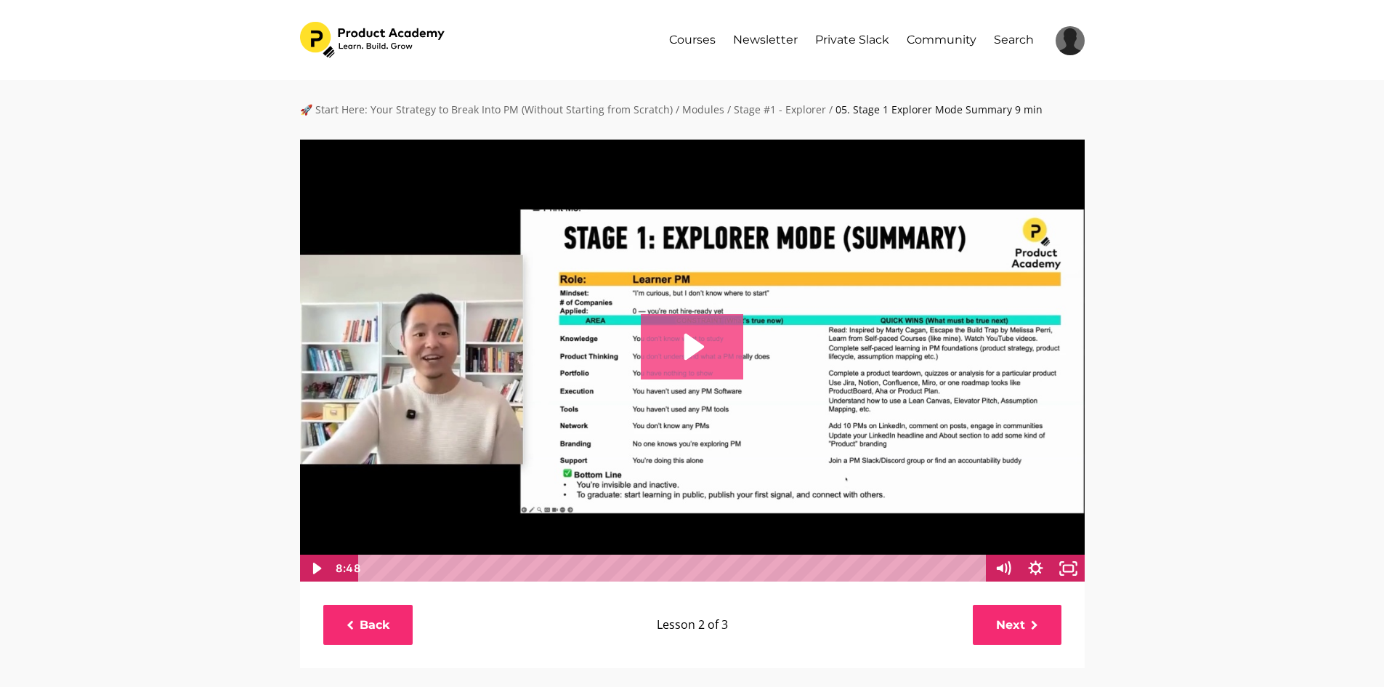
click at [705, 370] on icon "Play Video: file-uploads/sites/127338/video/2c34234-e81c-c488-84f4-aae82356aa43…" at bounding box center [692, 346] width 102 height 65
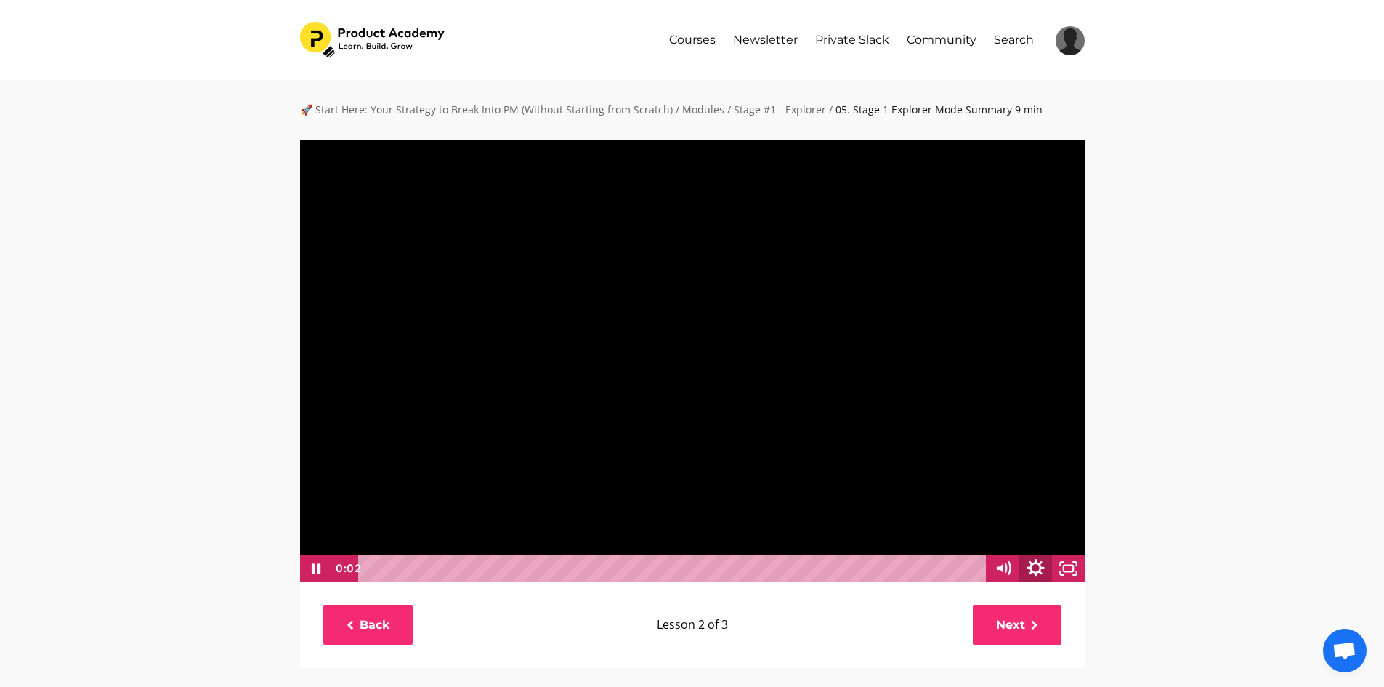
click at [1029, 564] on icon "Show settings menu" at bounding box center [1035, 567] width 39 height 33
click at [1015, 515] on span "Speed" at bounding box center [990, 512] width 57 height 28
click at [1011, 434] on label "1.25x" at bounding box center [1019, 429] width 131 height 28
click at [955, 416] on input "1.25x" at bounding box center [954, 415] width 1 height 1
radio input "true"
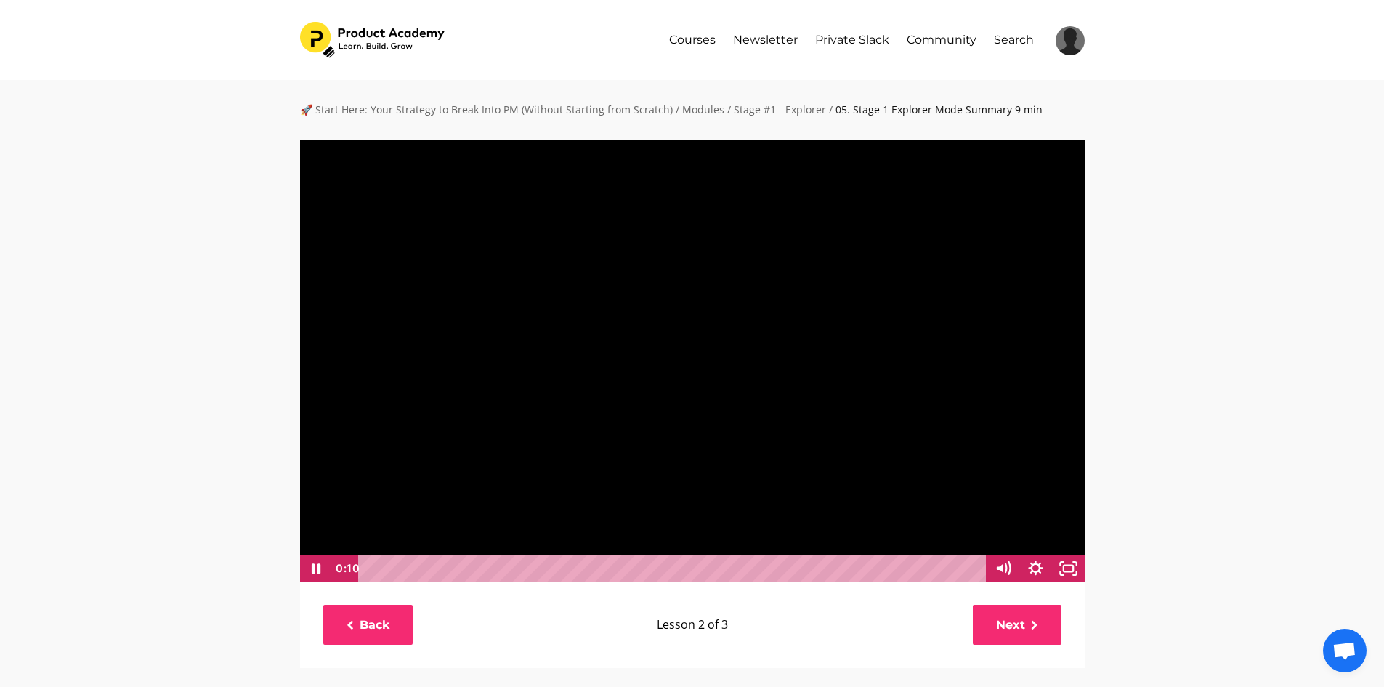
scroll to position [1, 0]
click at [438, 400] on div at bounding box center [692, 359] width 786 height 443
click at [732, 358] on div at bounding box center [692, 359] width 786 height 443
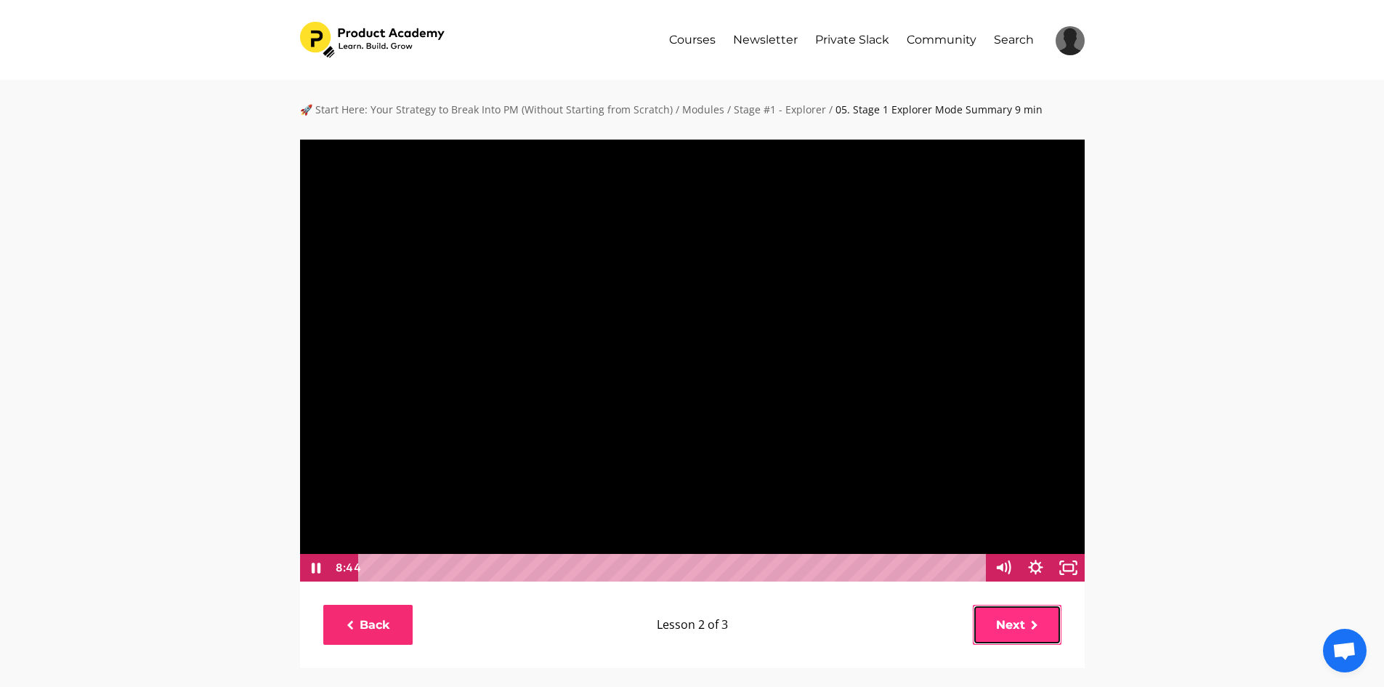
click at [1001, 620] on link "Next" at bounding box center [1017, 624] width 89 height 40
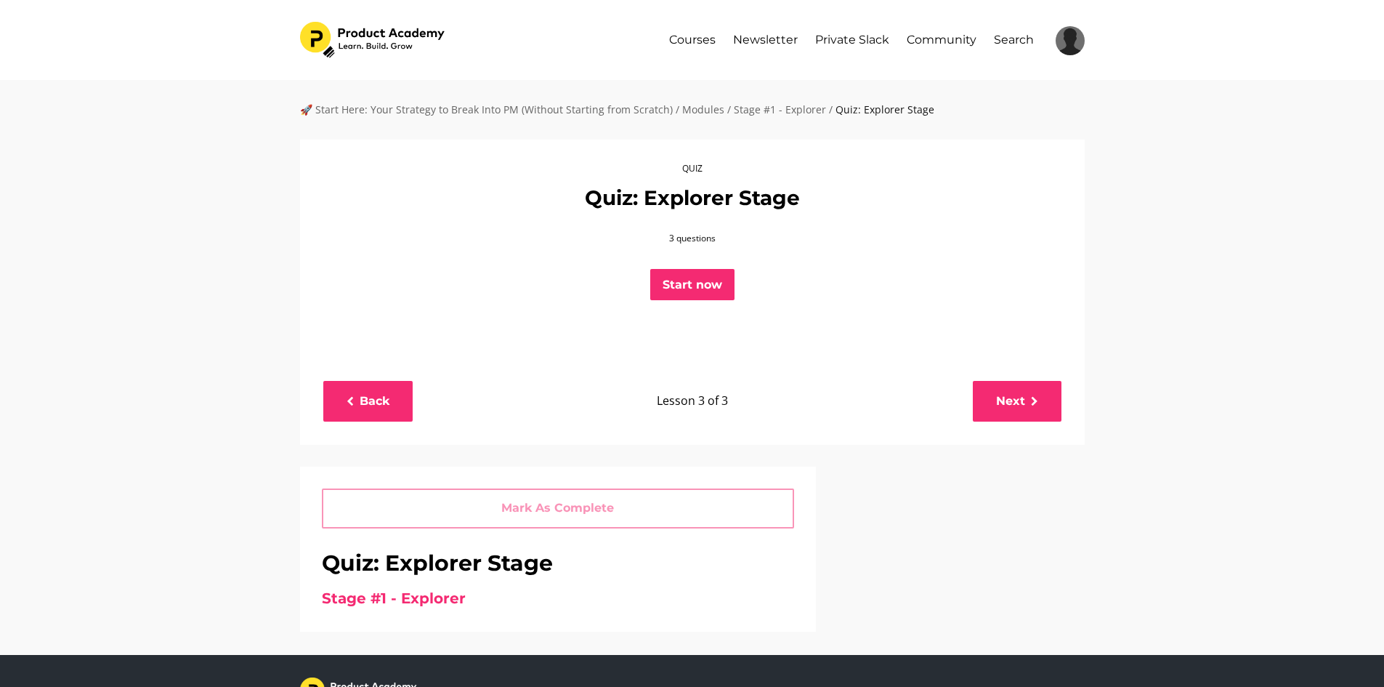
click at [718, 282] on button "Start now" at bounding box center [692, 285] width 84 height 32
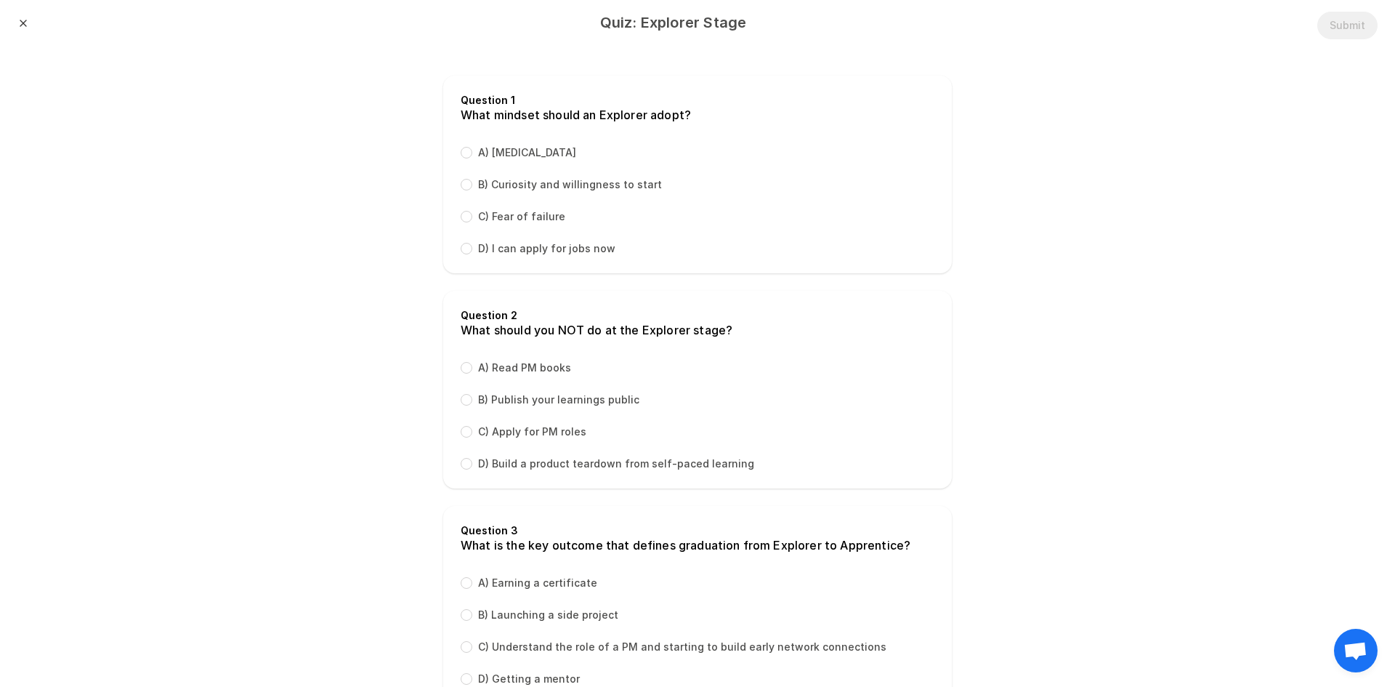
click at [509, 188] on label "B) Curiosity and willingness to start" at bounding box center [570, 184] width 184 height 15
click at [472, 188] on input "B) Curiosity and willingness to start" at bounding box center [467, 185] width 12 height 12
radio input "true"
click at [527, 359] on div "Question 2 What should you NOT do at the Explorer stage? A) Read PM books B) Pu…" at bounding box center [697, 390] width 509 height 198
click at [533, 371] on label "A) Read PM books" at bounding box center [524, 367] width 93 height 15
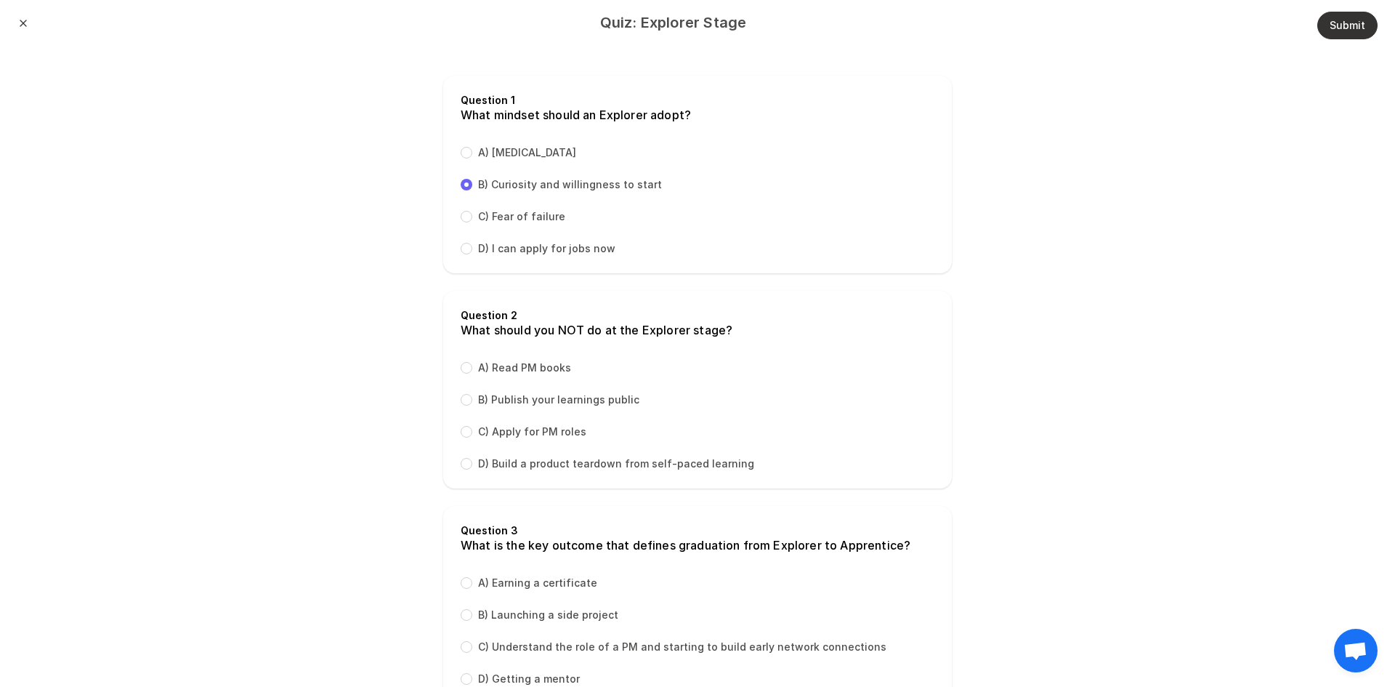
click at [472, 371] on input "A) Read PM books" at bounding box center [467, 368] width 12 height 12
radio input "true"
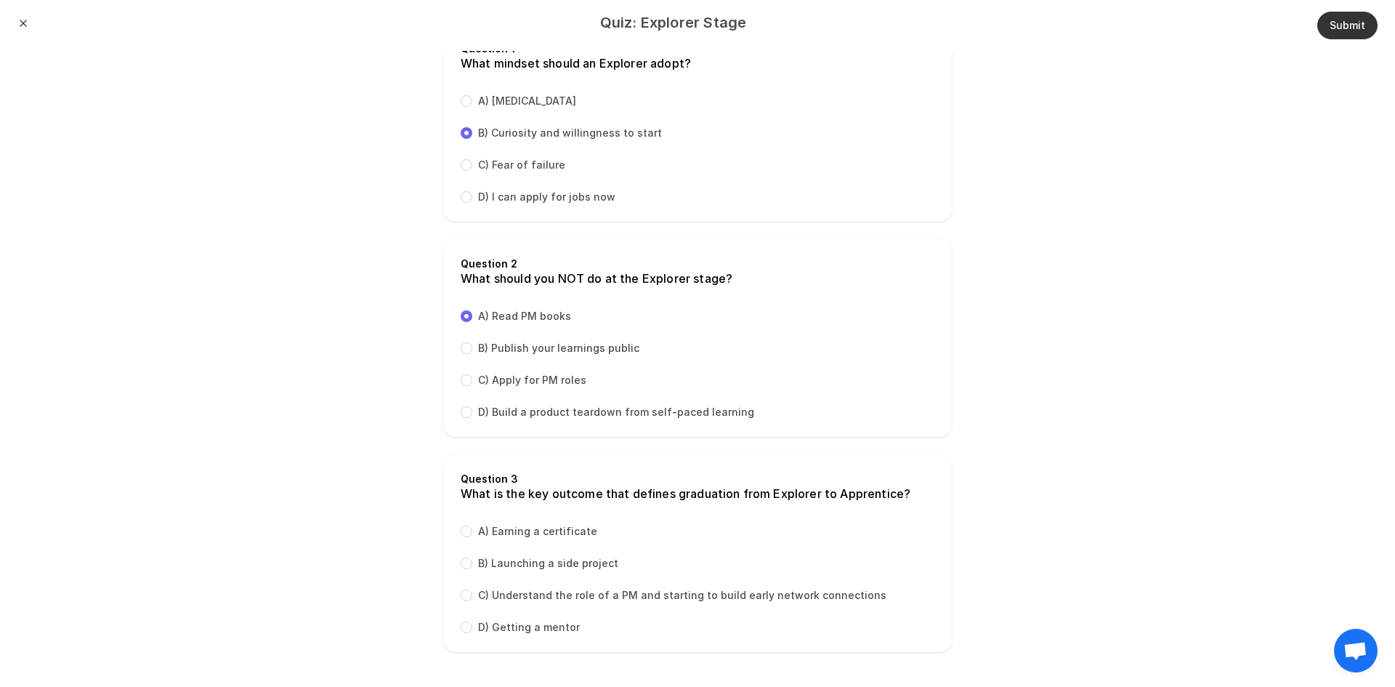
click at [575, 596] on label "C) Understand the role of a PM and starting to build early network connections" at bounding box center [682, 595] width 408 height 15
click at [472, 596] on input "C) Understand the role of a PM and starting to build early network connections" at bounding box center [467, 595] width 12 height 12
radio input "true"
click at [1353, 30] on button "Submit" at bounding box center [1347, 26] width 60 height 28
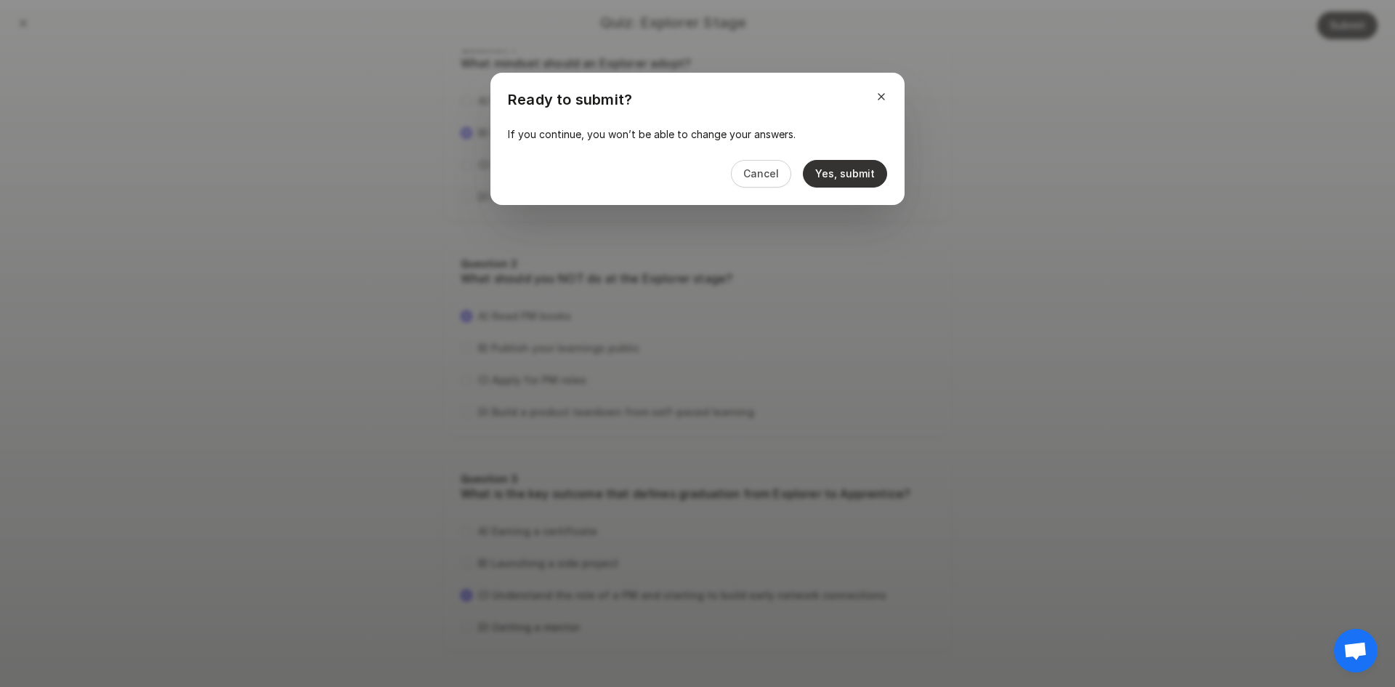
click at [836, 182] on button "Yes, submit" at bounding box center [845, 174] width 84 height 28
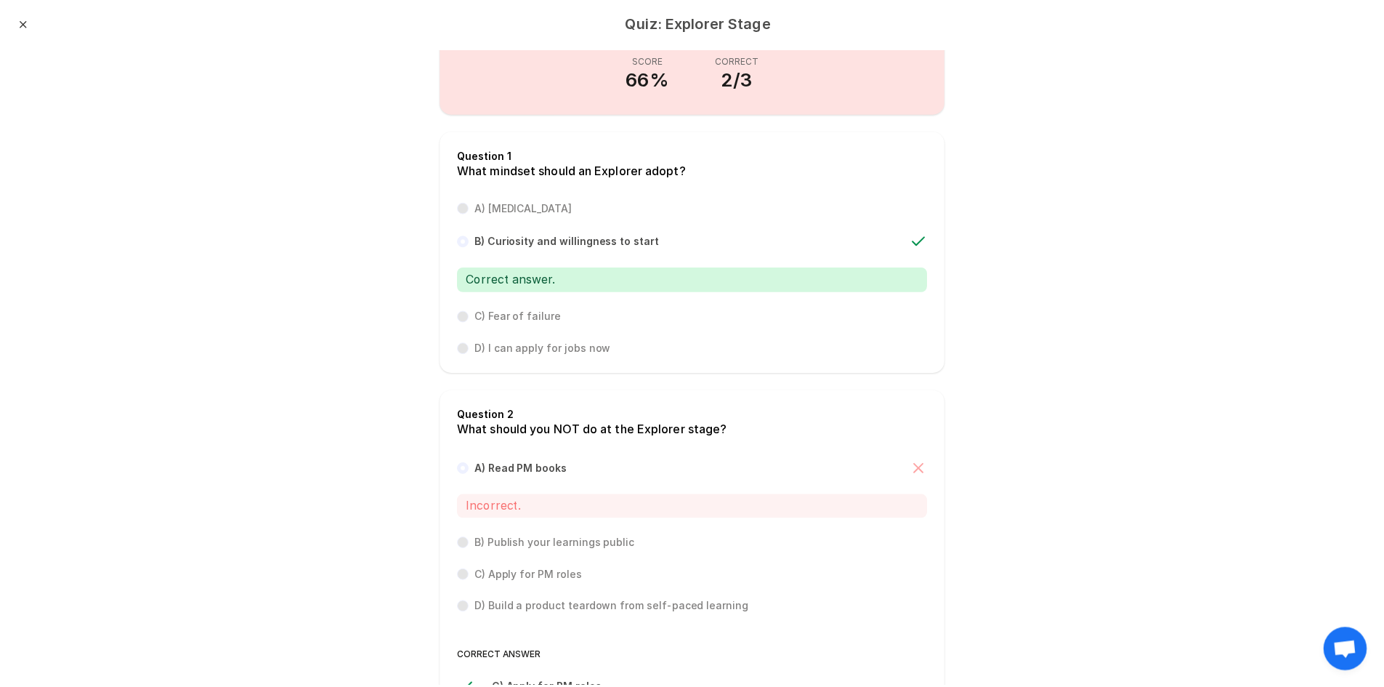
scroll to position [0, 0]
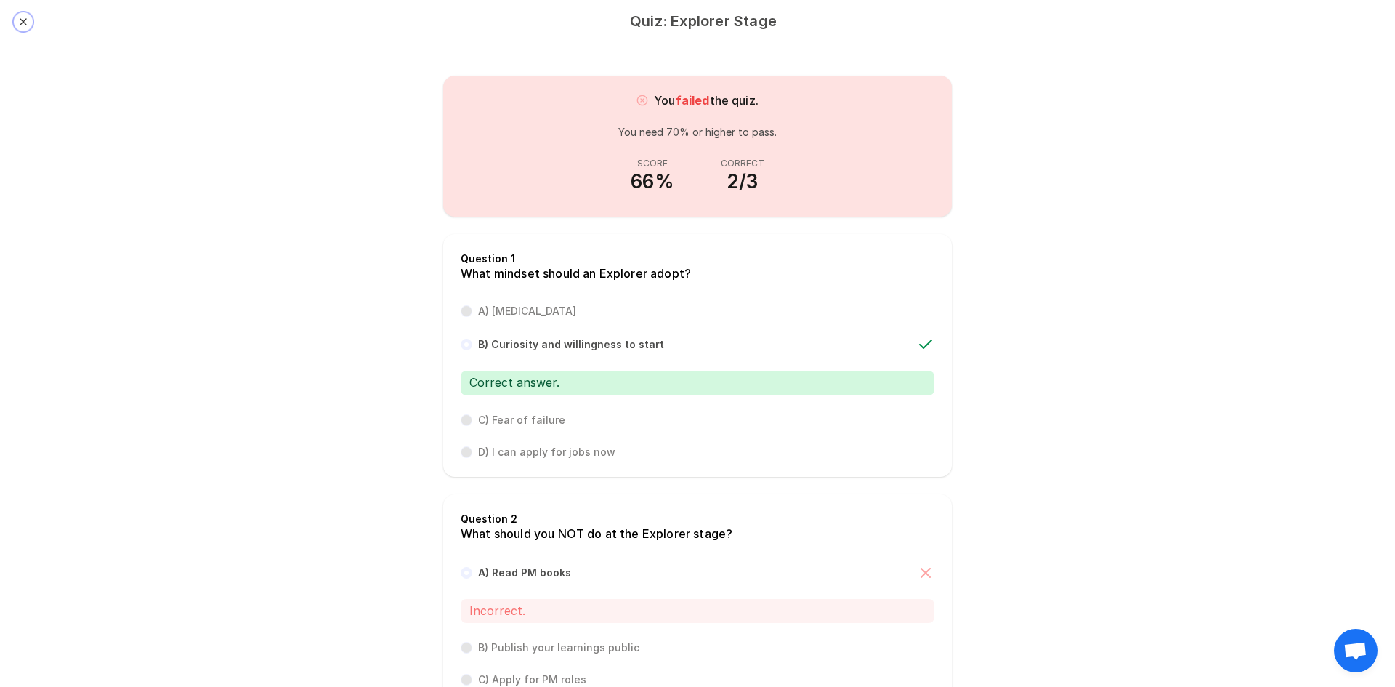
click at [25, 21] on button "Close" at bounding box center [23, 22] width 12 height 12
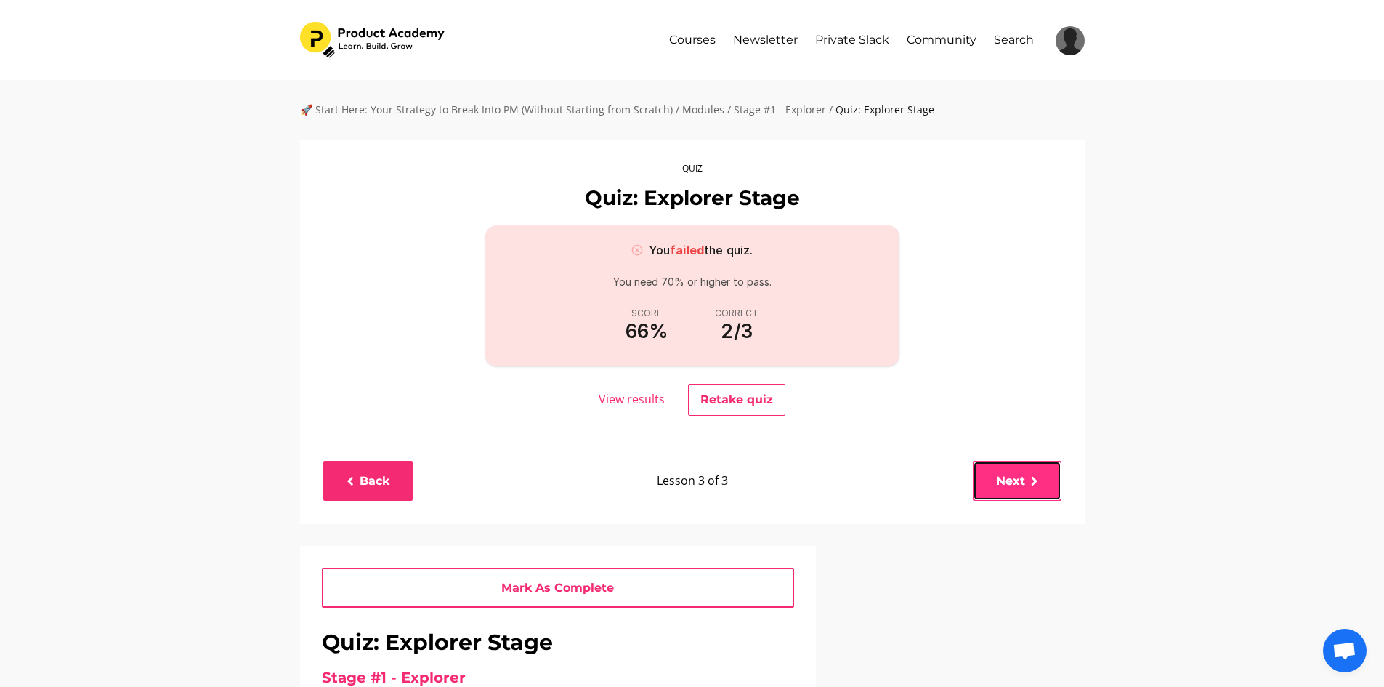
click at [1033, 493] on link "Next" at bounding box center [1017, 481] width 89 height 40
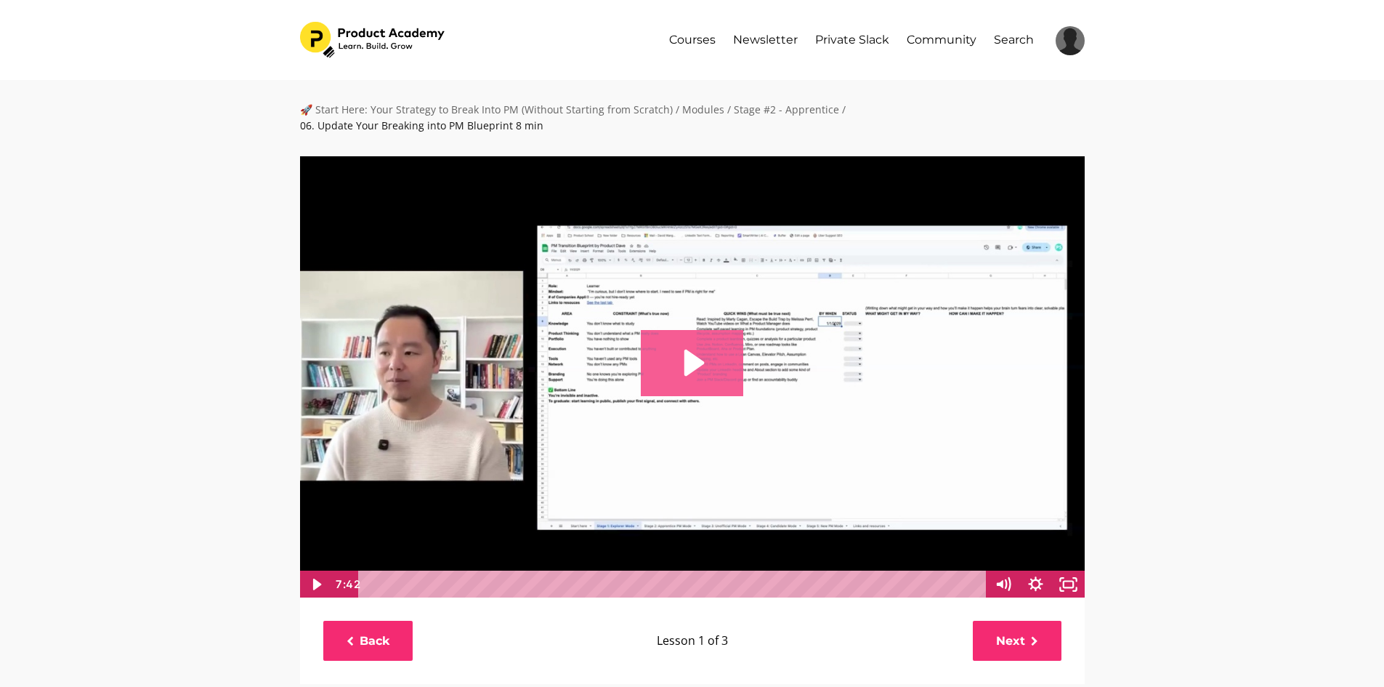
click at [649, 378] on icon "Play Video: file-uploads/sites/127338/video/2a34fb3-0def-e31d-6736-171a6a723a3e…" at bounding box center [692, 362] width 102 height 65
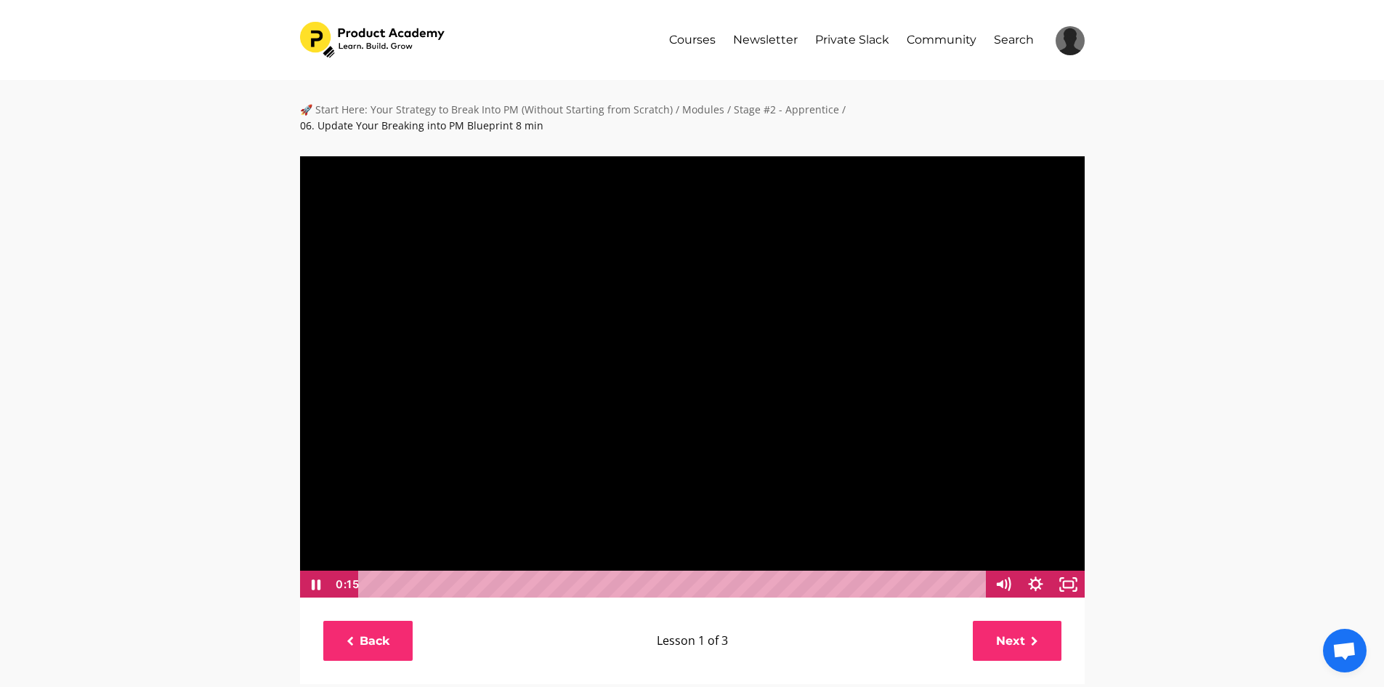
click at [480, 511] on div at bounding box center [692, 376] width 786 height 443
